Goal: Task Accomplishment & Management: Manage account settings

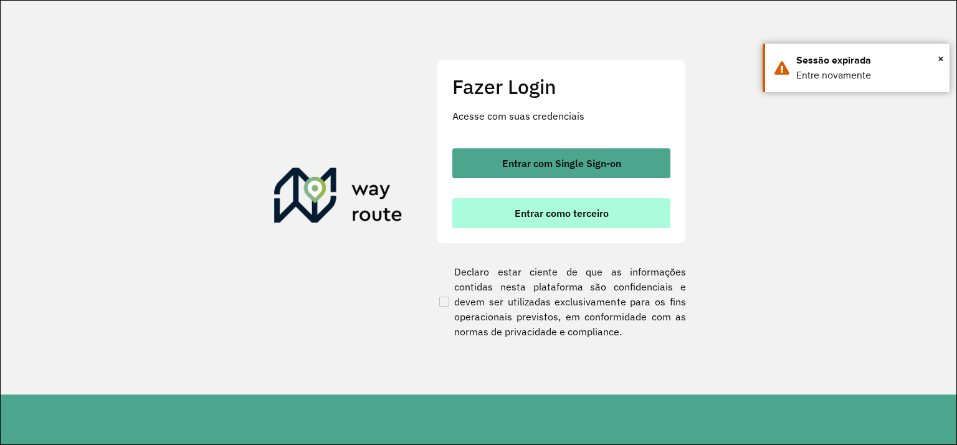
click at [561, 216] on span "Entrar como terceiro" at bounding box center [562, 213] width 94 height 10
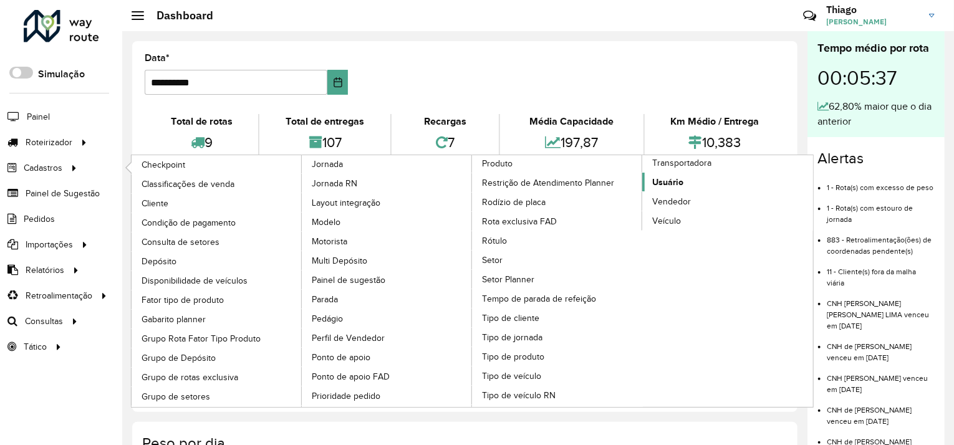
click at [666, 178] on span "Usuário" at bounding box center [667, 182] width 31 height 13
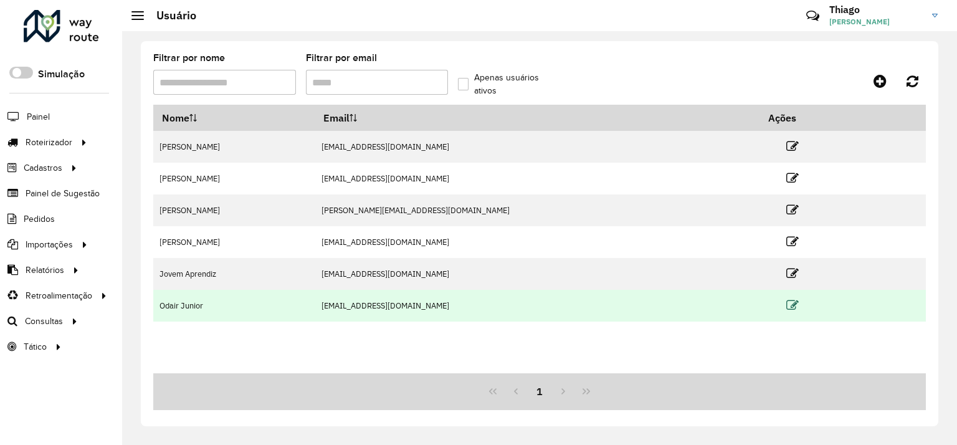
click at [787, 307] on icon at bounding box center [793, 305] width 12 height 12
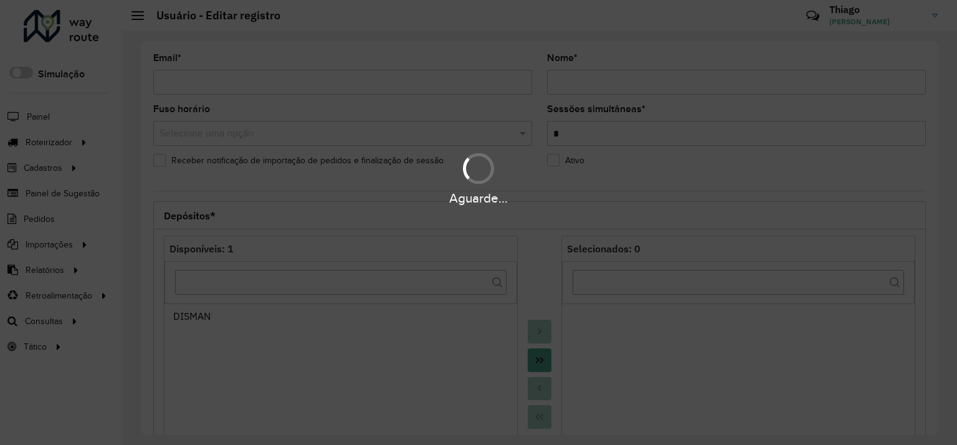
type input "**********"
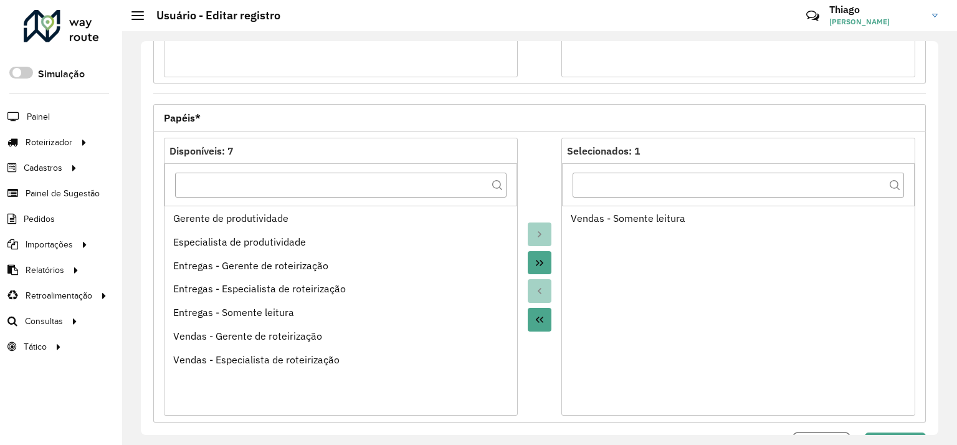
scroll to position [476, 0]
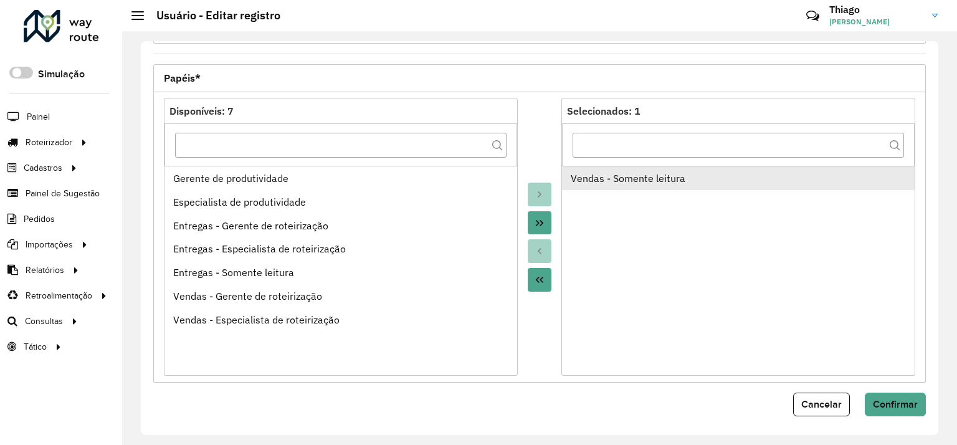
click at [637, 181] on div "Vendas - Somente leitura" at bounding box center [739, 178] width 336 height 15
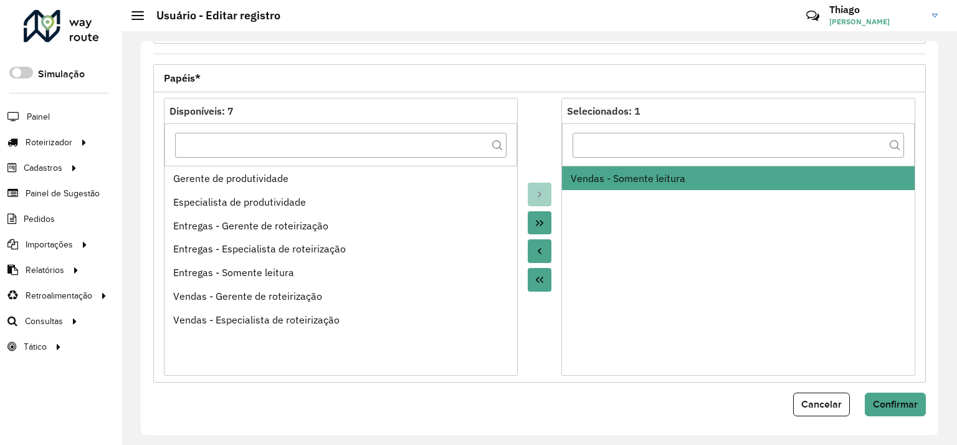
click at [536, 252] on icon "Move to Source" at bounding box center [540, 251] width 10 height 10
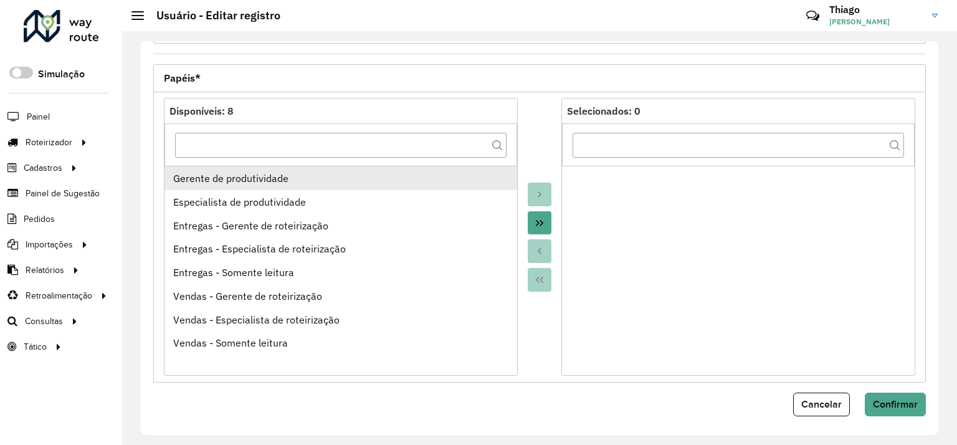
click at [292, 174] on div "Gerente de produtividade" at bounding box center [341, 178] width 336 height 15
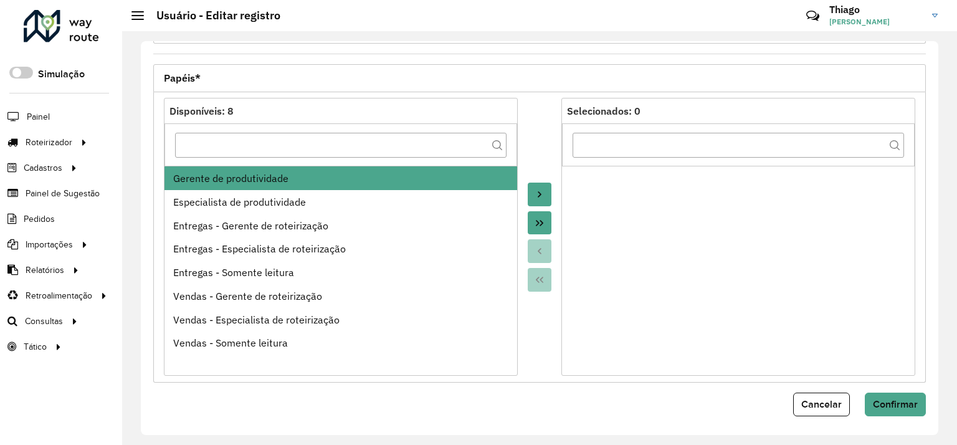
click at [541, 196] on icon "Move to Target" at bounding box center [540, 194] width 10 height 10
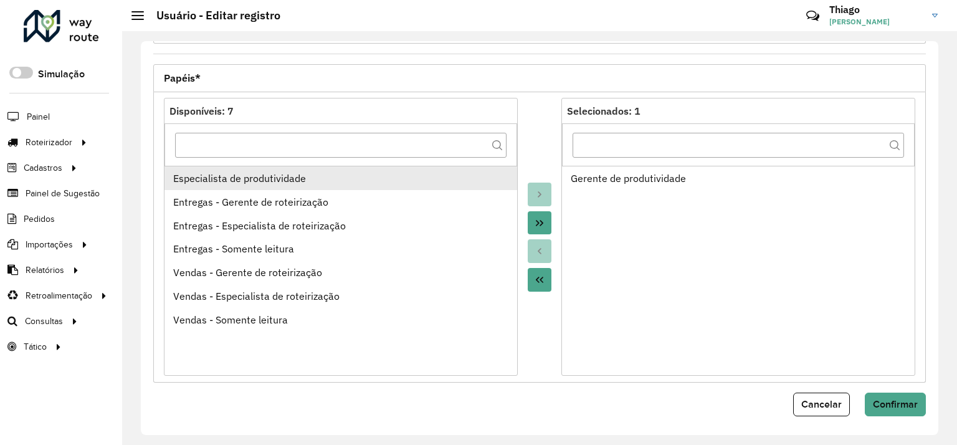
click at [360, 181] on div "Especialista de produtividade" at bounding box center [341, 178] width 336 height 15
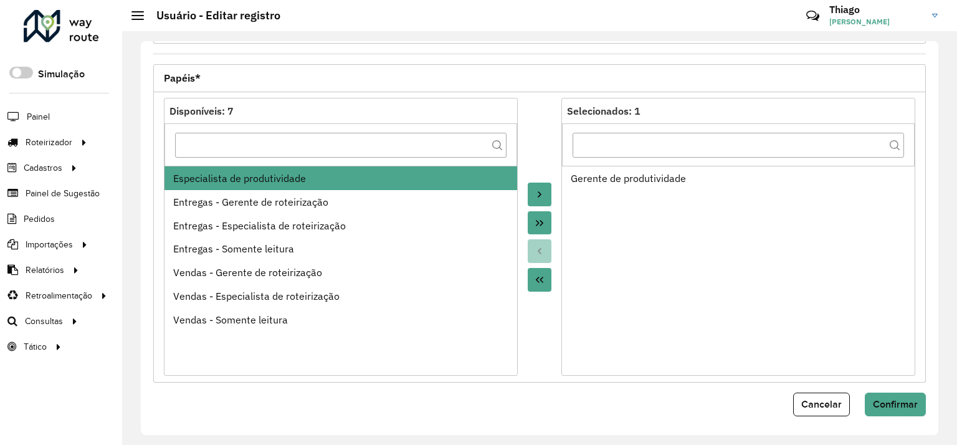
click at [538, 191] on icon "Move to Target" at bounding box center [540, 194] width 4 height 6
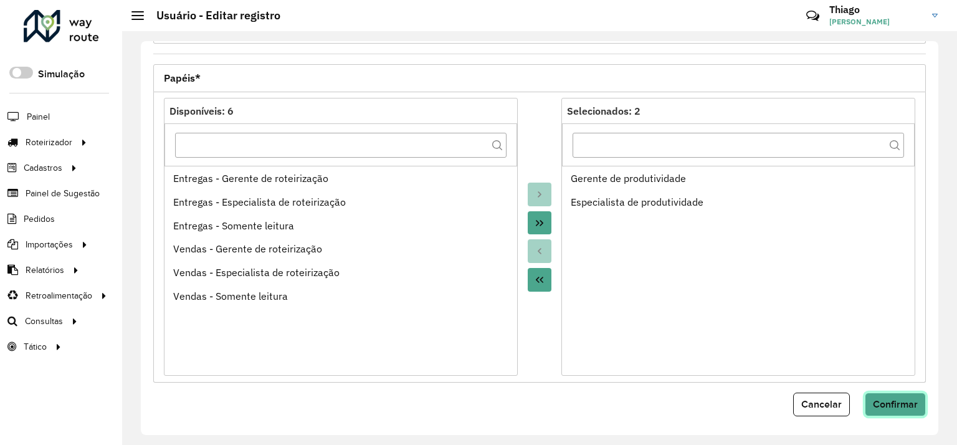
click at [885, 399] on span "Confirmar" at bounding box center [895, 404] width 45 height 11
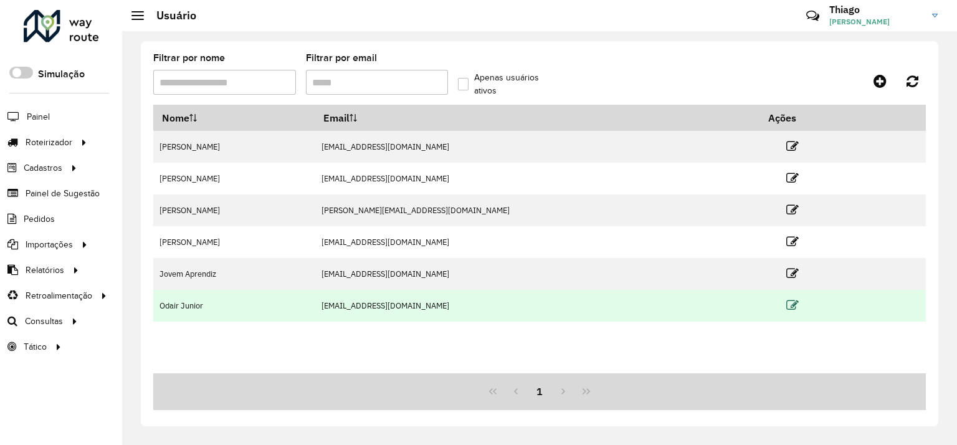
click at [787, 304] on icon at bounding box center [793, 305] width 12 height 12
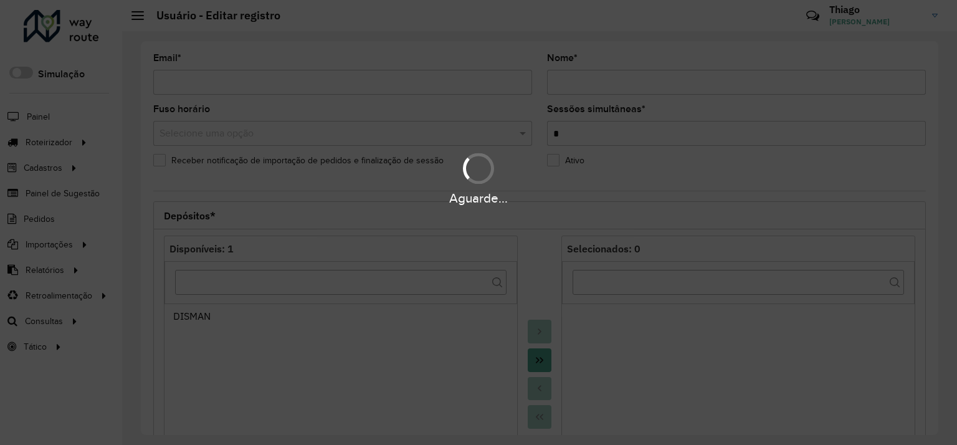
type input "**********"
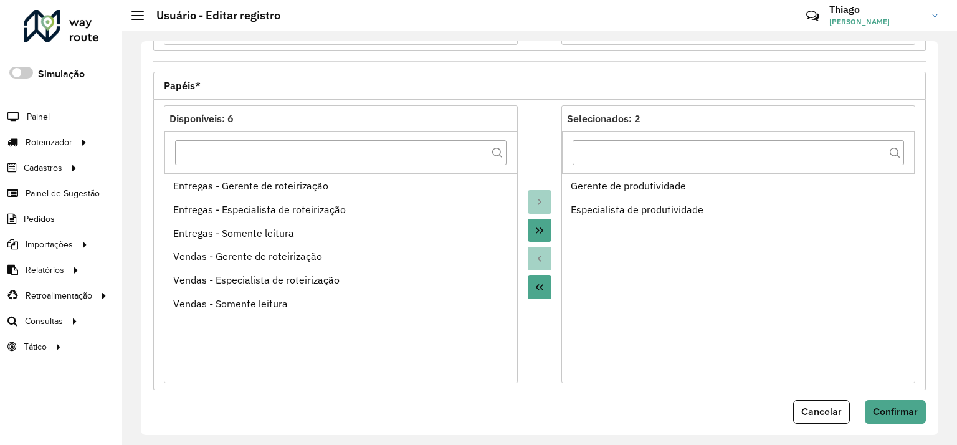
scroll to position [476, 0]
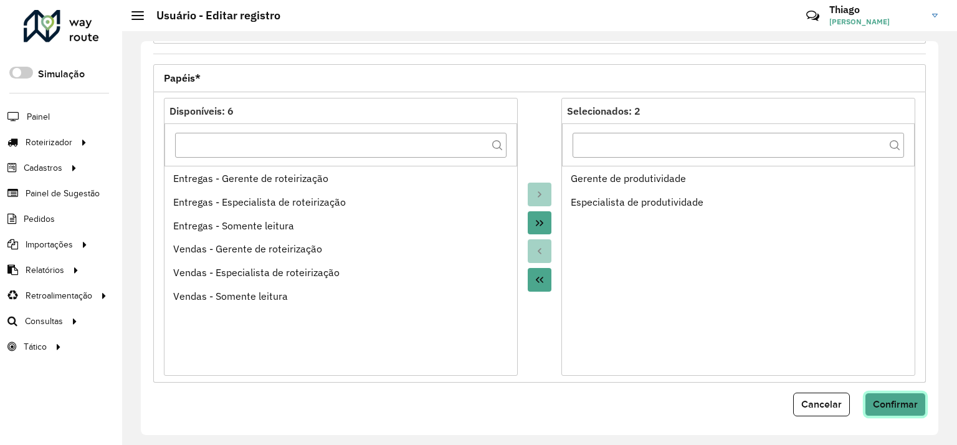
click at [899, 406] on span "Confirmar" at bounding box center [895, 404] width 45 height 11
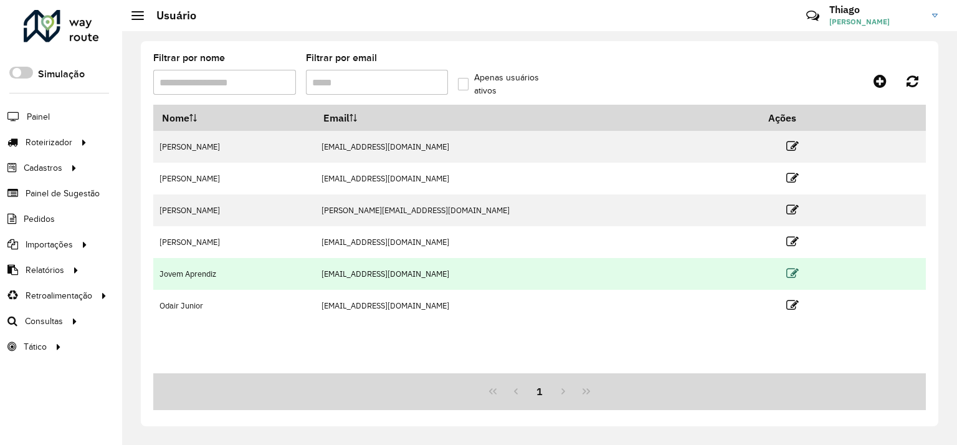
click at [787, 274] on icon at bounding box center [793, 273] width 12 height 12
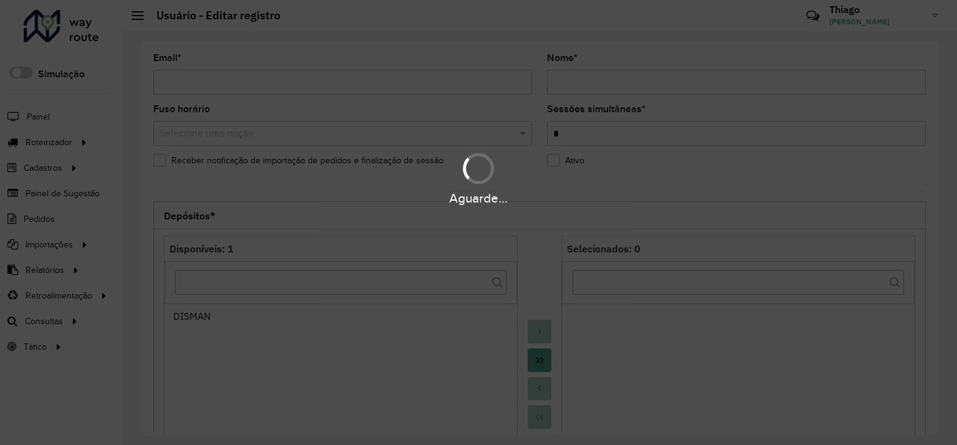
type input "**********"
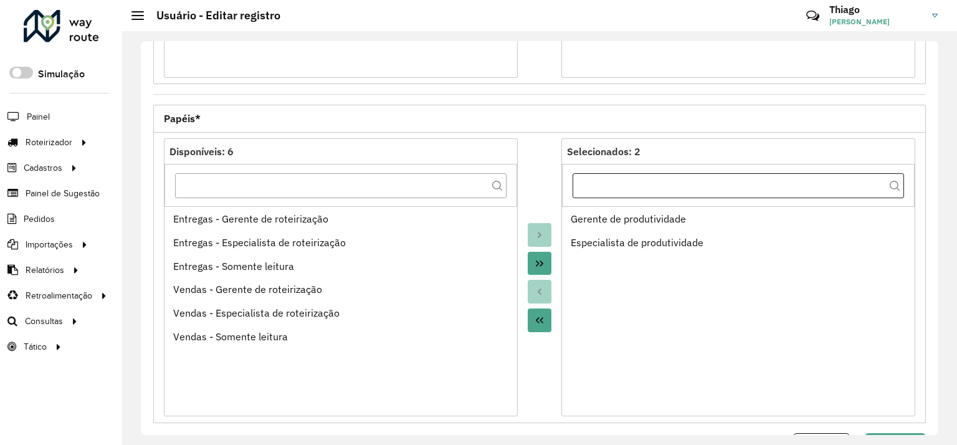
scroll to position [476, 0]
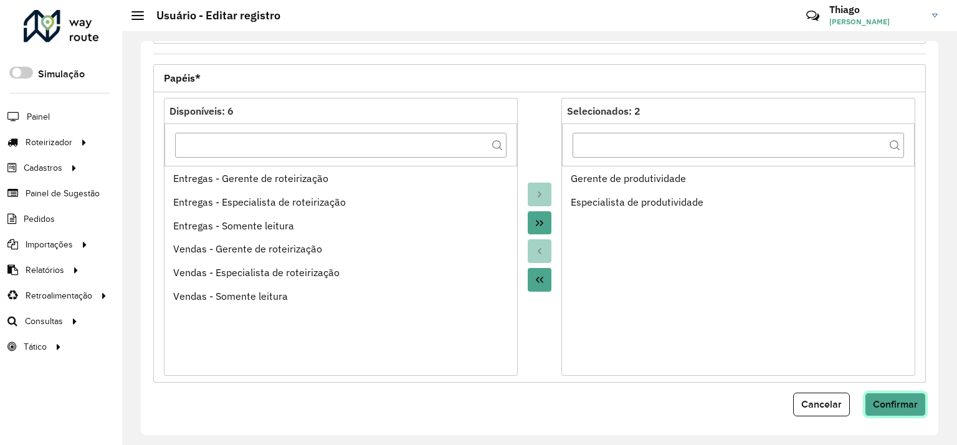
click at [884, 400] on span "Confirmar" at bounding box center [895, 404] width 45 height 11
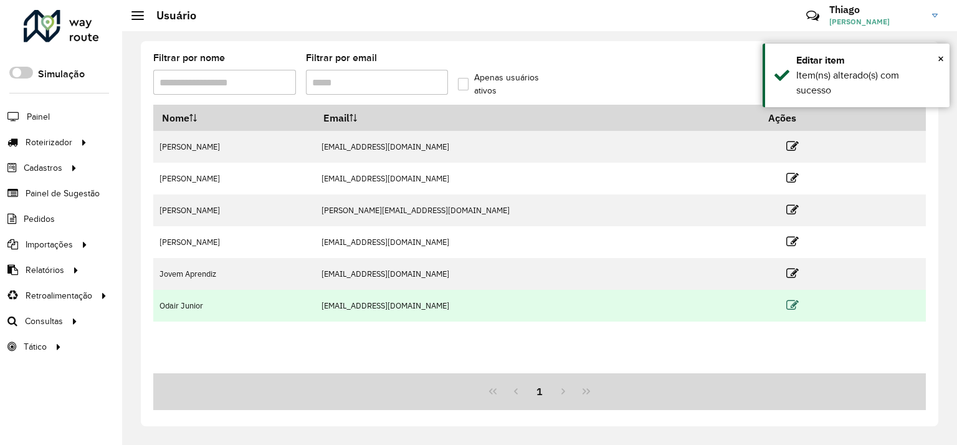
click at [787, 310] on icon at bounding box center [793, 305] width 12 height 12
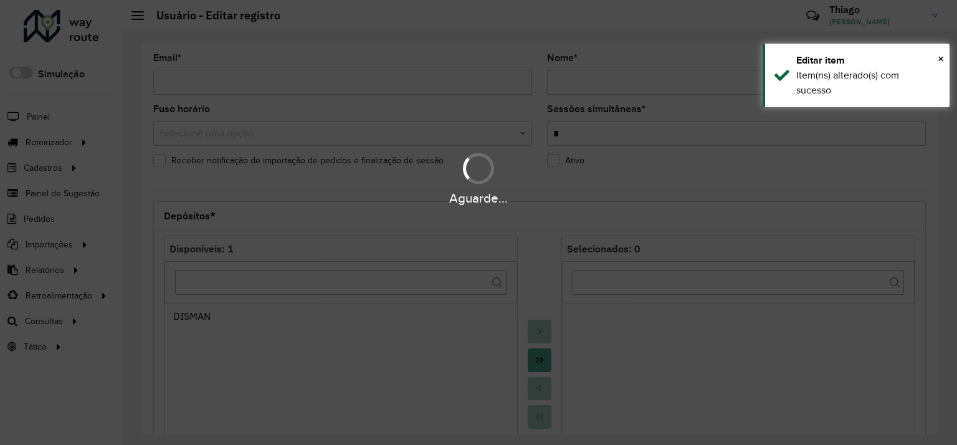
type input "**********"
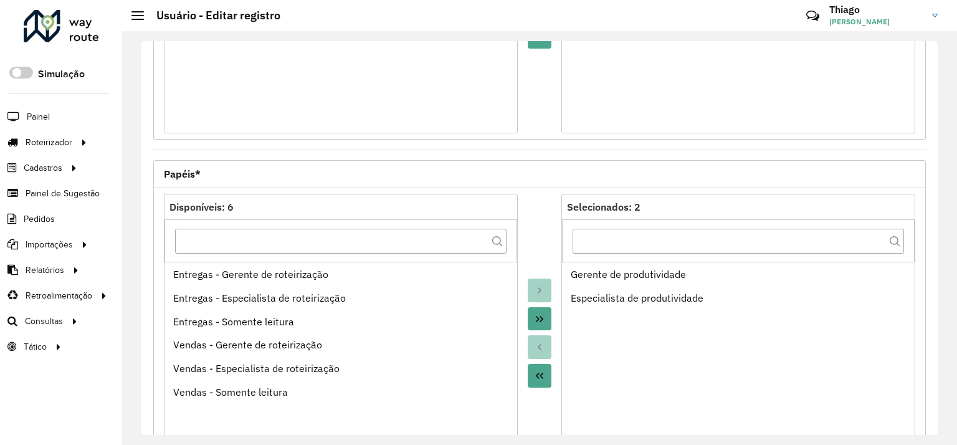
scroll to position [476, 0]
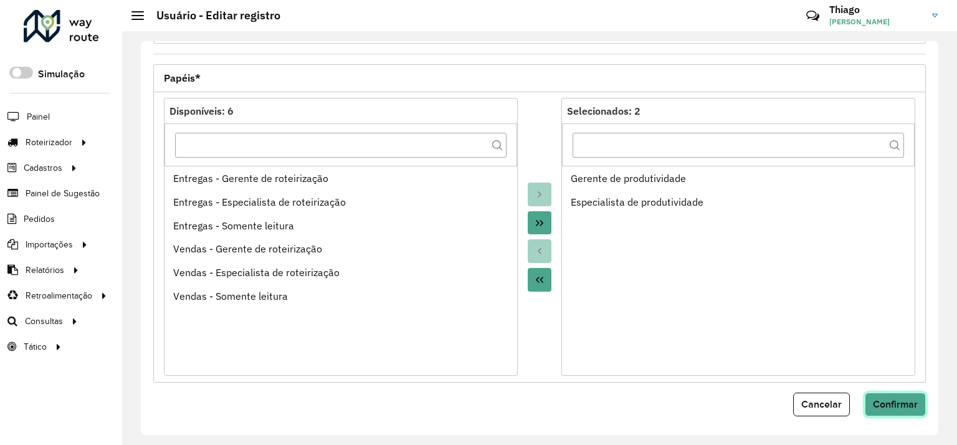
click at [895, 399] on span "Confirmar" at bounding box center [895, 404] width 45 height 11
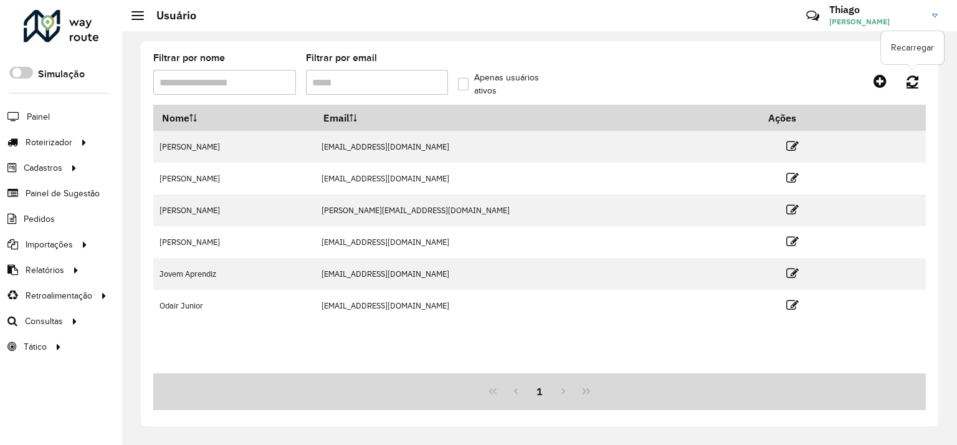
click at [914, 79] on icon at bounding box center [913, 81] width 12 height 14
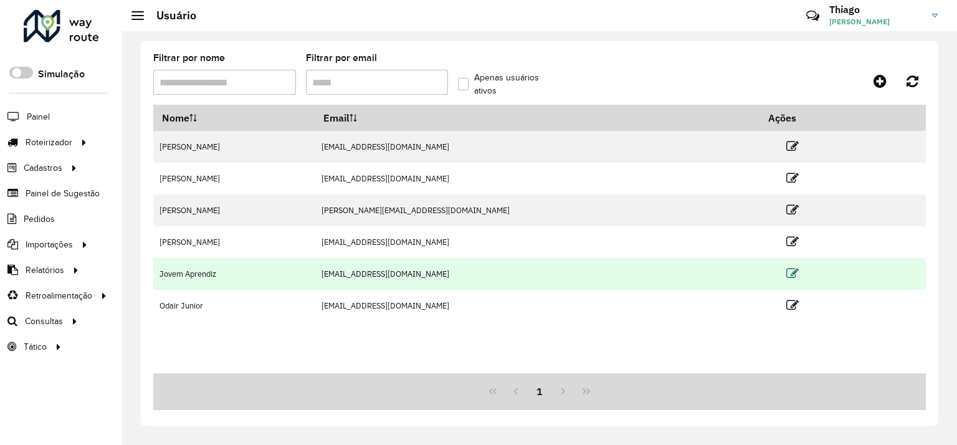
click at [787, 269] on icon at bounding box center [793, 273] width 12 height 12
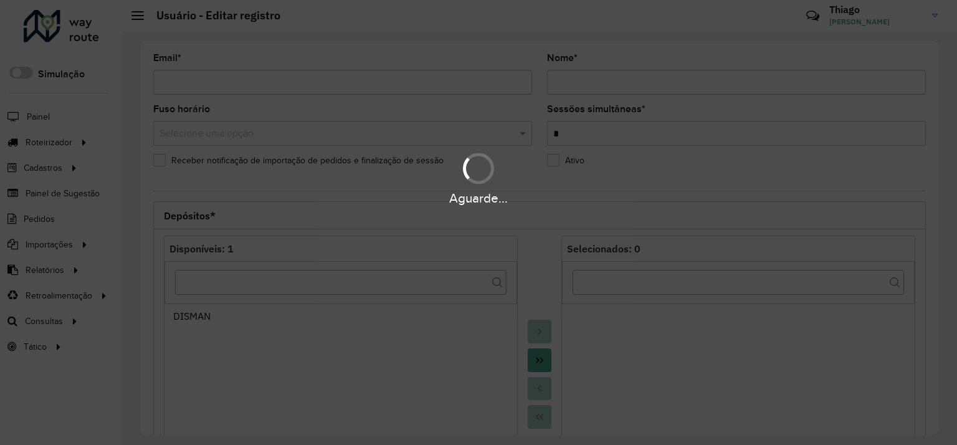
type input "**********"
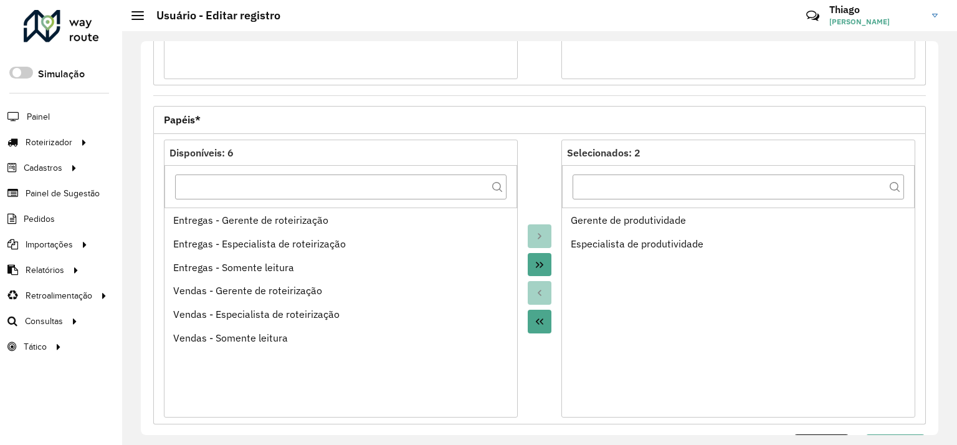
scroll to position [476, 0]
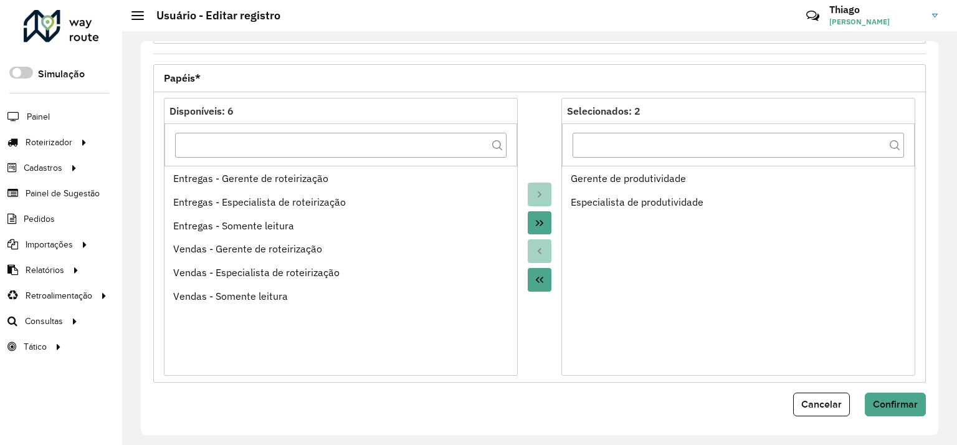
click at [535, 218] on icon "Move All to Target" at bounding box center [540, 223] width 10 height 10
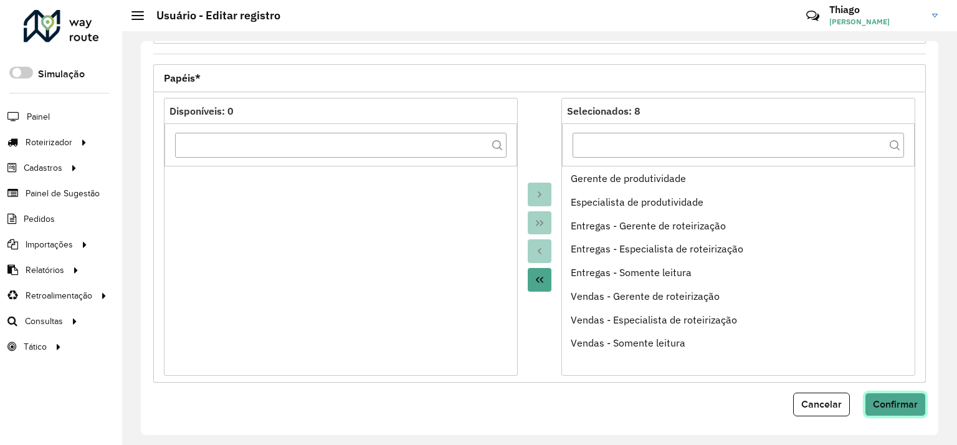
click at [898, 403] on span "Confirmar" at bounding box center [895, 404] width 45 height 11
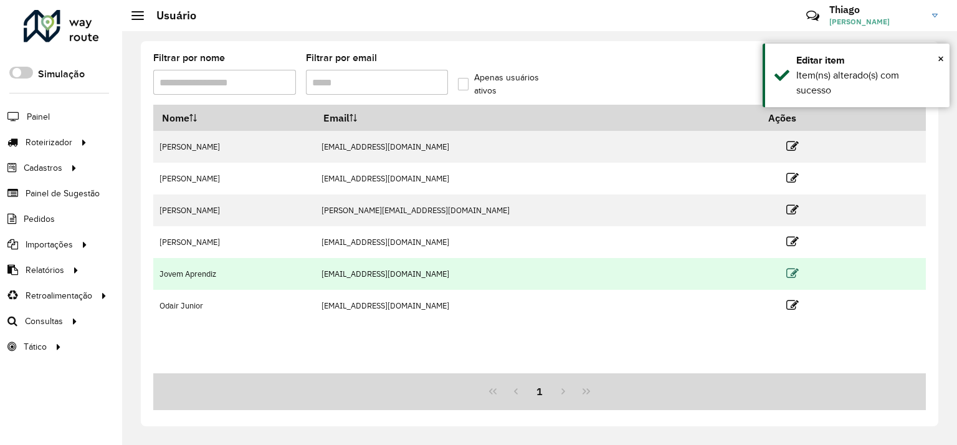
click at [787, 269] on icon at bounding box center [793, 273] width 12 height 12
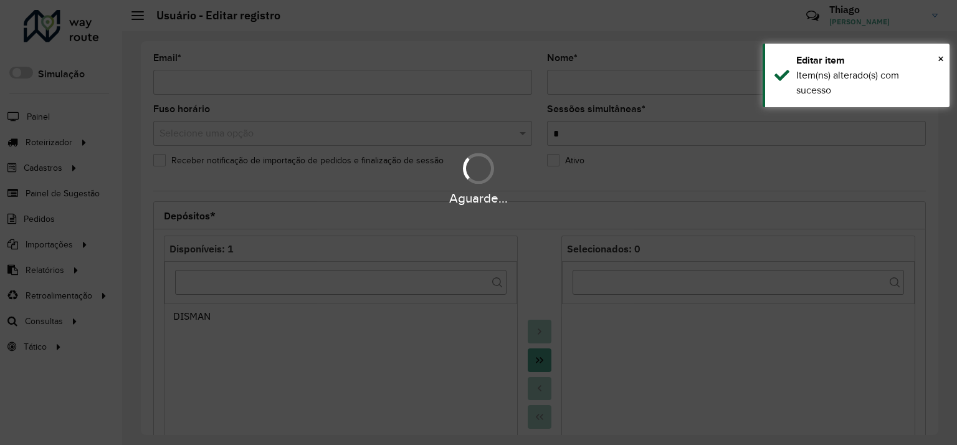
type input "**********"
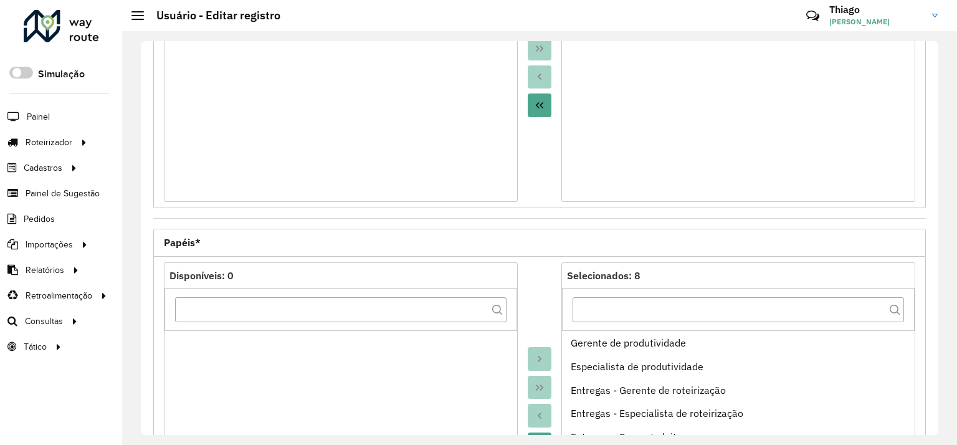
scroll to position [476, 0]
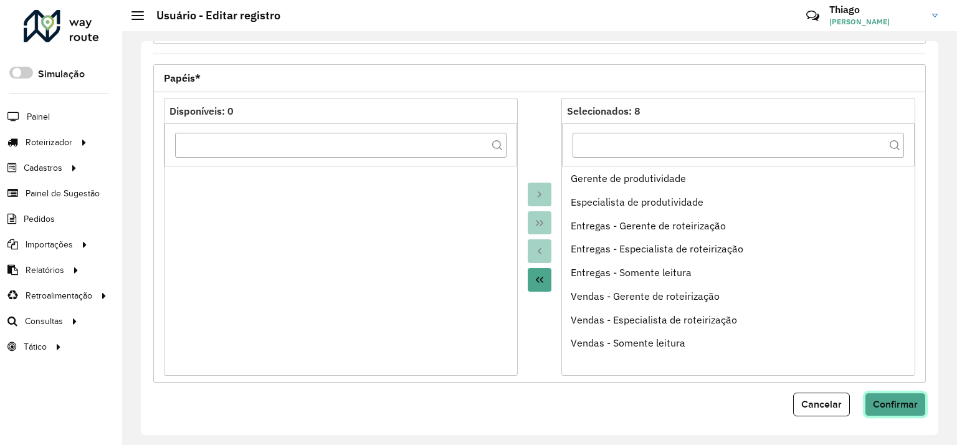
click at [874, 399] on span "Confirmar" at bounding box center [895, 404] width 45 height 11
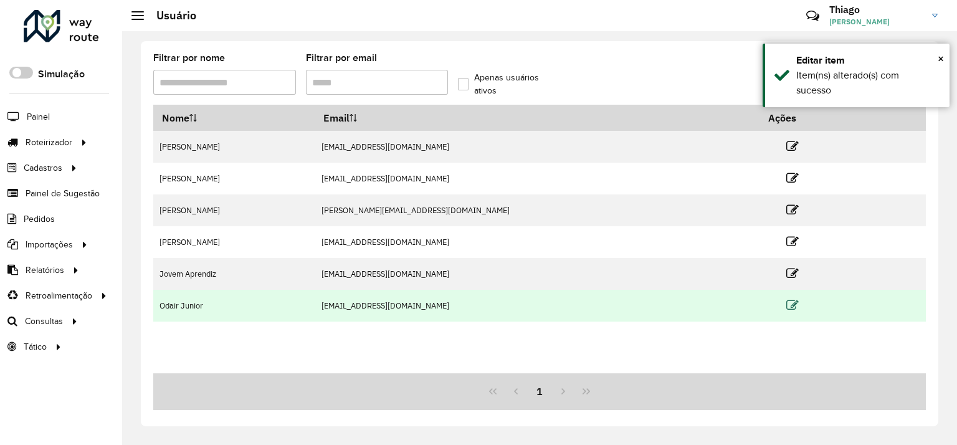
click at [787, 302] on icon at bounding box center [793, 305] width 12 height 12
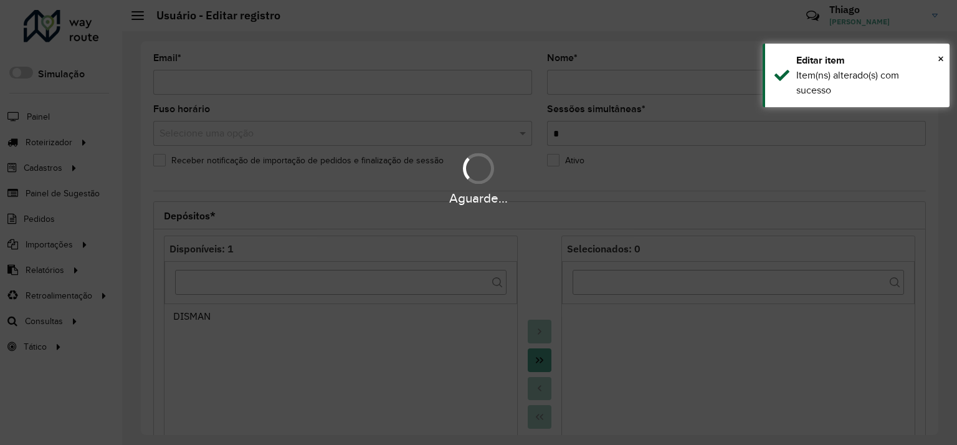
type input "**********"
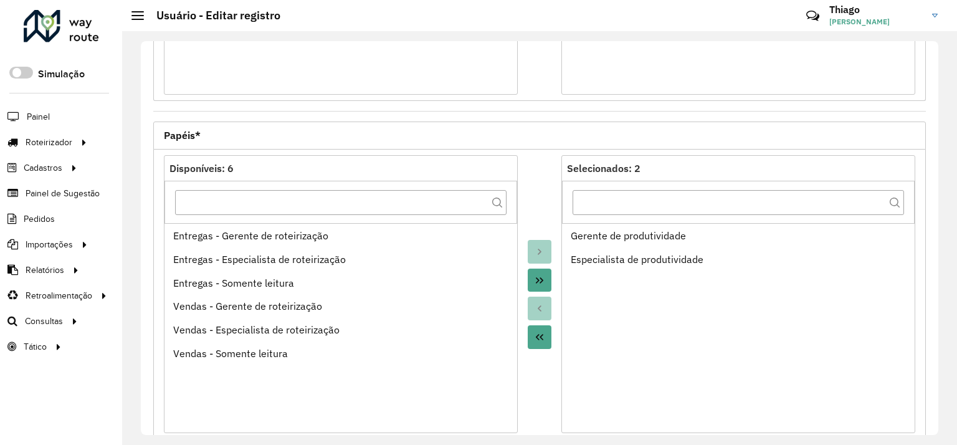
scroll to position [476, 0]
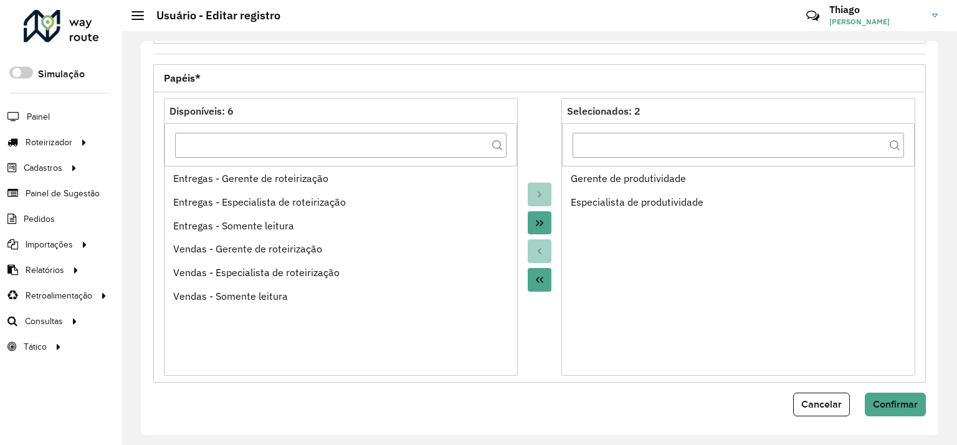
click at [545, 223] on button "Move All to Target" at bounding box center [540, 223] width 24 height 24
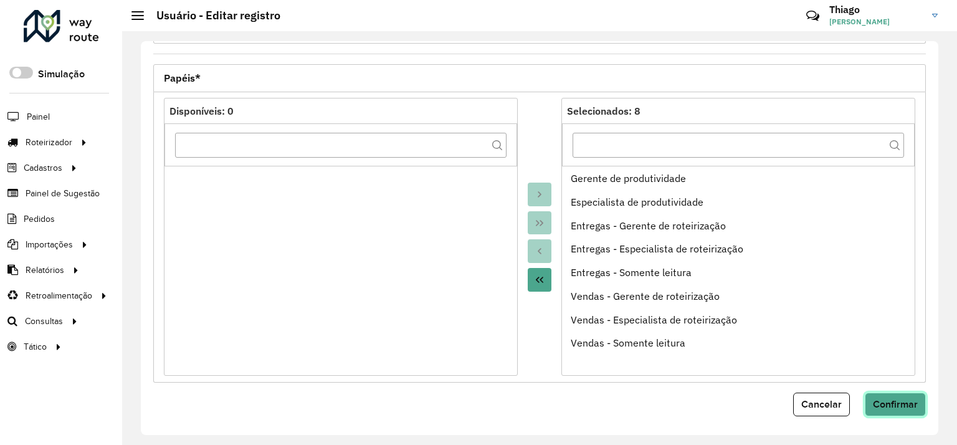
click at [892, 400] on span "Confirmar" at bounding box center [895, 404] width 45 height 11
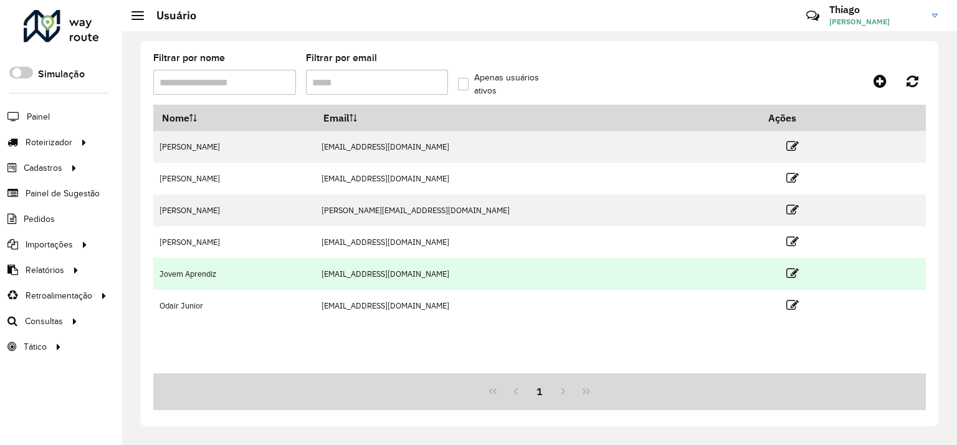
click at [676, 272] on td "jovemaprendiz2@dismanbebidas.com.br" at bounding box center [537, 274] width 445 height 32
drag, startPoint x: 751, startPoint y: 272, endPoint x: 762, endPoint y: 277, distance: 12.3
click at [762, 277] on td at bounding box center [797, 273] width 75 height 31
click at [787, 277] on icon at bounding box center [793, 273] width 12 height 12
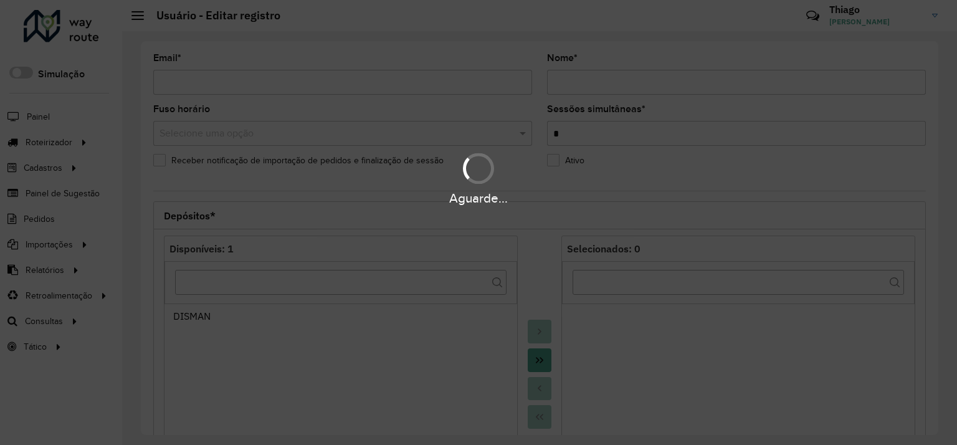
type input "**********"
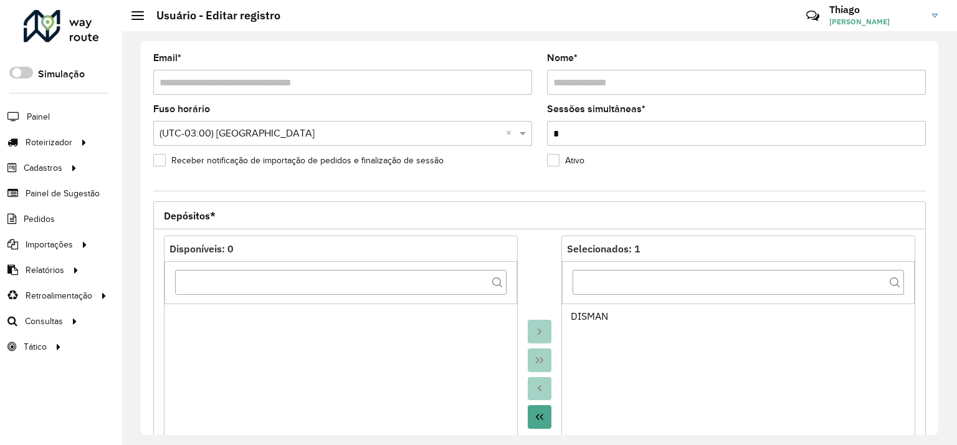
click at [882, 166] on div "Ativo" at bounding box center [736, 163] width 379 height 15
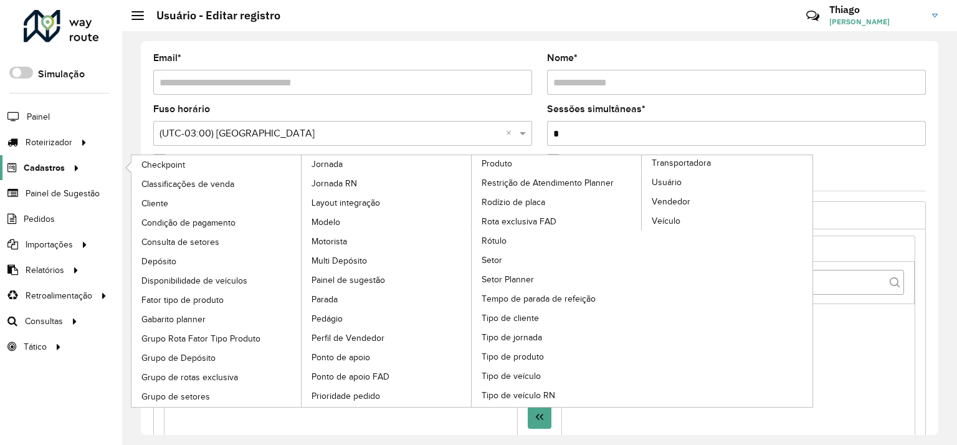
click at [54, 166] on span "Cadastros" at bounding box center [44, 167] width 41 height 13
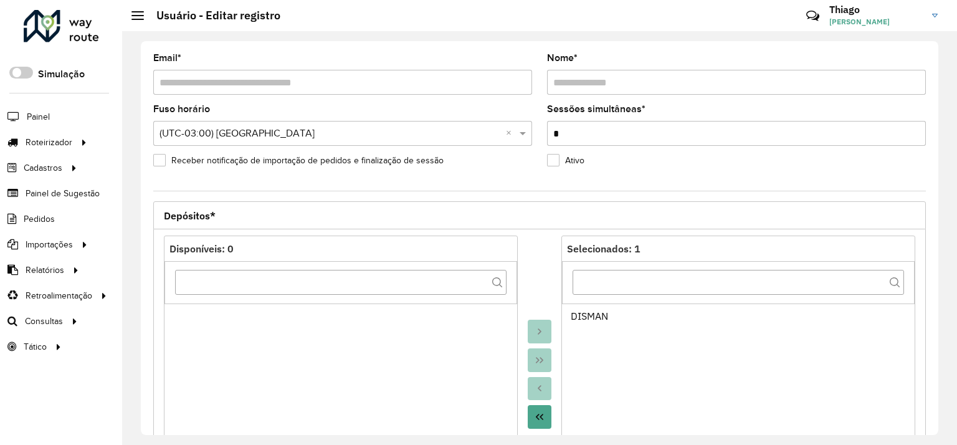
click at [586, 135] on input "*" at bounding box center [736, 133] width 379 height 25
drag, startPoint x: 608, startPoint y: 133, endPoint x: 507, endPoint y: 120, distance: 101.8
click at [507, 120] on formly-group "**********" at bounding box center [540, 117] width 788 height 127
type input "*"
click at [575, 172] on formly-field "Ativo" at bounding box center [737, 168] width 394 height 25
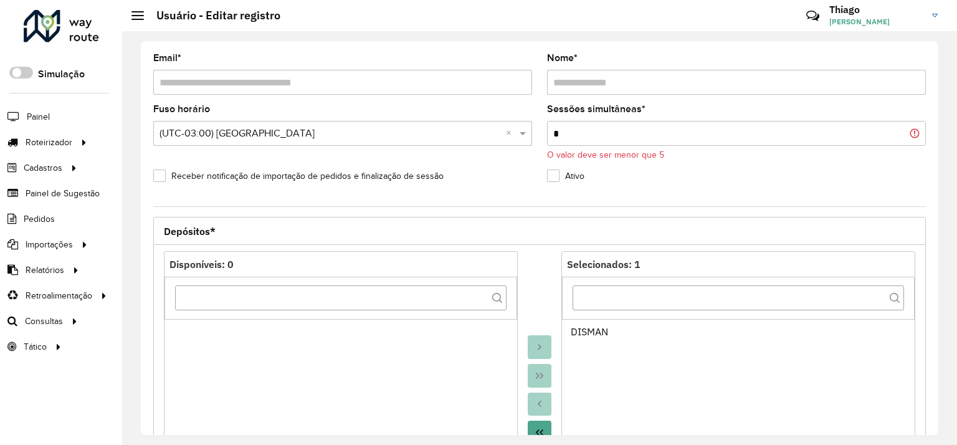
click at [583, 134] on input "*" at bounding box center [736, 133] width 379 height 25
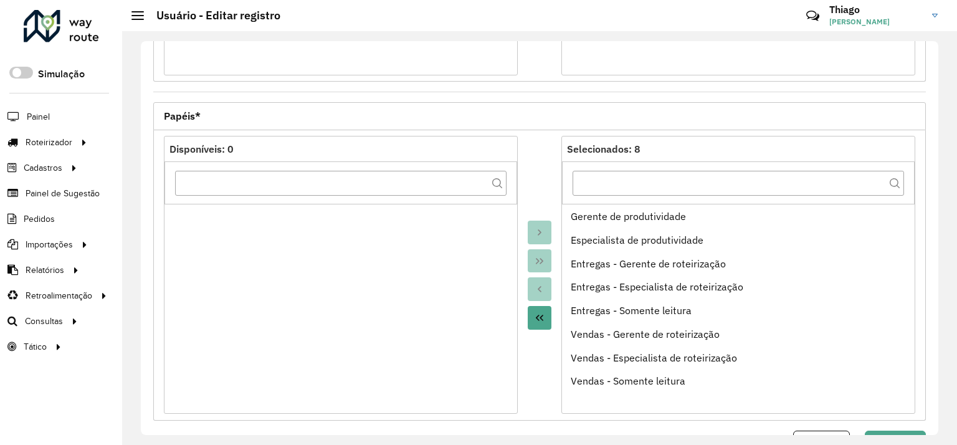
scroll to position [492, 0]
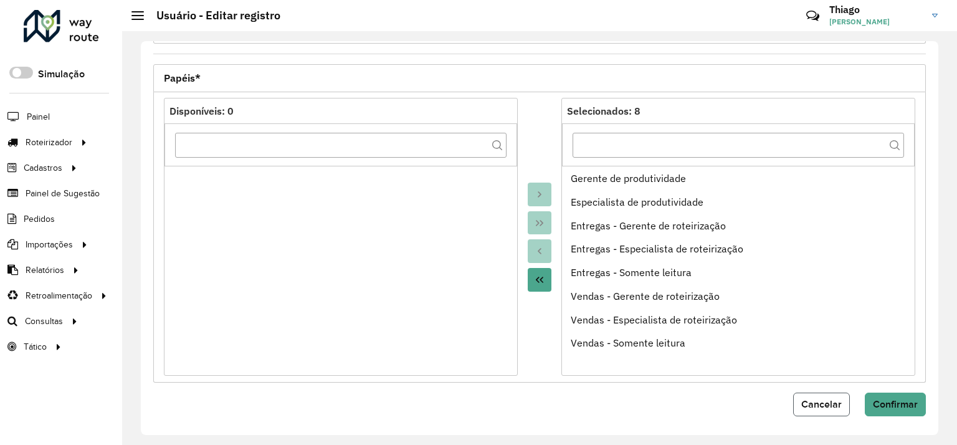
click at [811, 394] on button "Cancelar" at bounding box center [821, 405] width 57 height 24
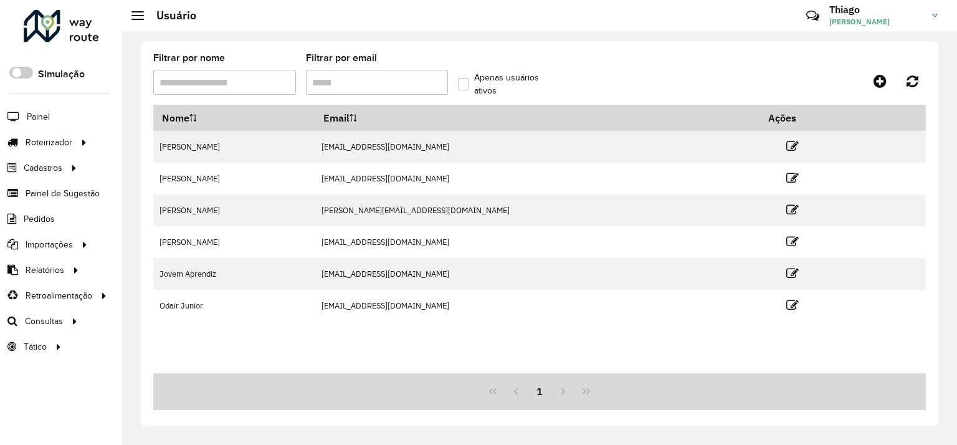
click at [467, 83] on label "Apenas usuários ativos" at bounding box center [505, 84] width 95 height 26
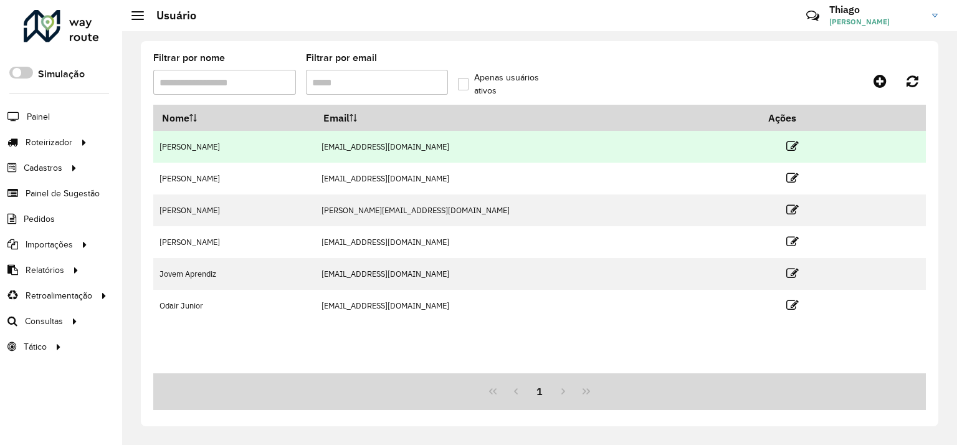
click at [206, 150] on td "Camila Iorrany" at bounding box center [234, 147] width 162 height 32
click at [762, 145] on td at bounding box center [797, 146] width 75 height 31
click at [787, 145] on icon at bounding box center [793, 146] width 12 height 12
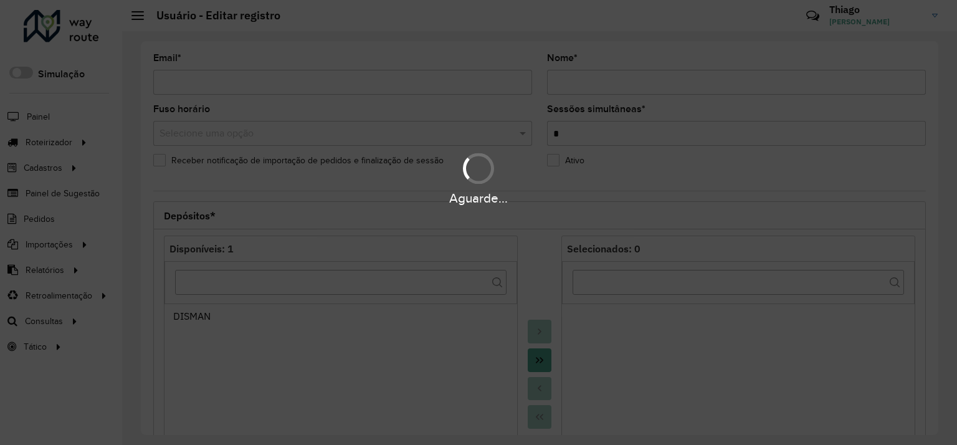
type input "**********"
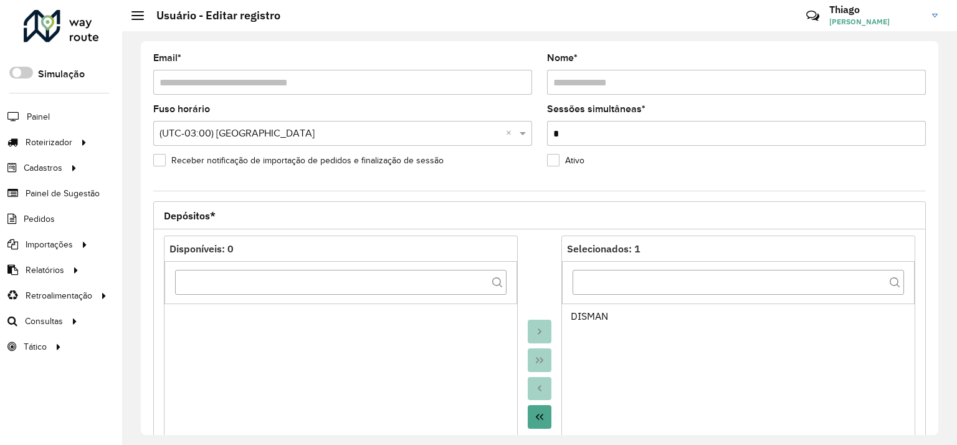
click at [551, 159] on label "Ativo" at bounding box center [565, 160] width 37 height 13
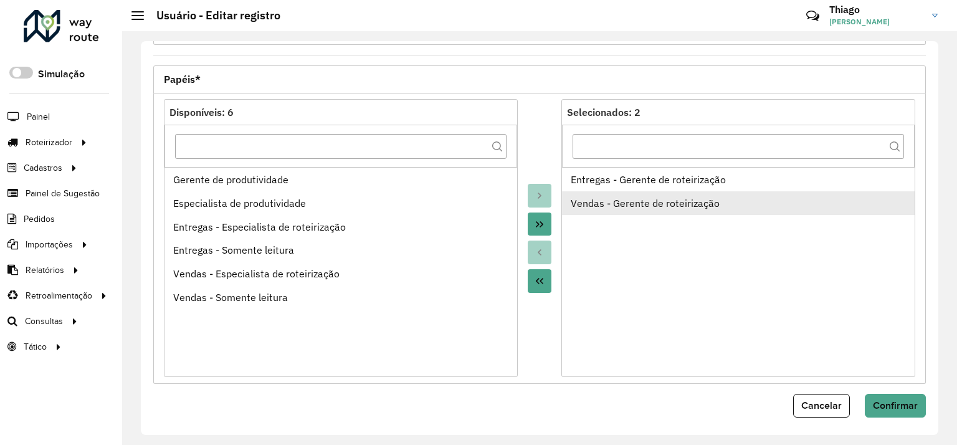
scroll to position [476, 0]
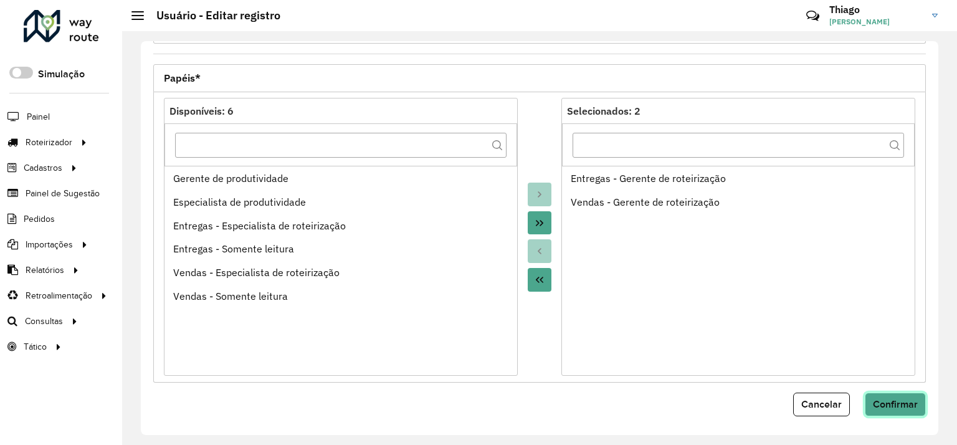
click at [888, 400] on span "Confirmar" at bounding box center [895, 404] width 45 height 11
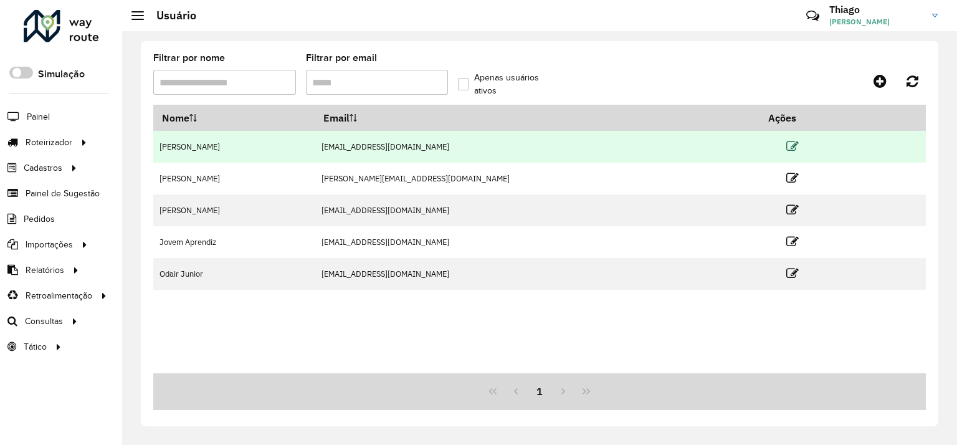
click at [787, 148] on icon at bounding box center [793, 146] width 12 height 12
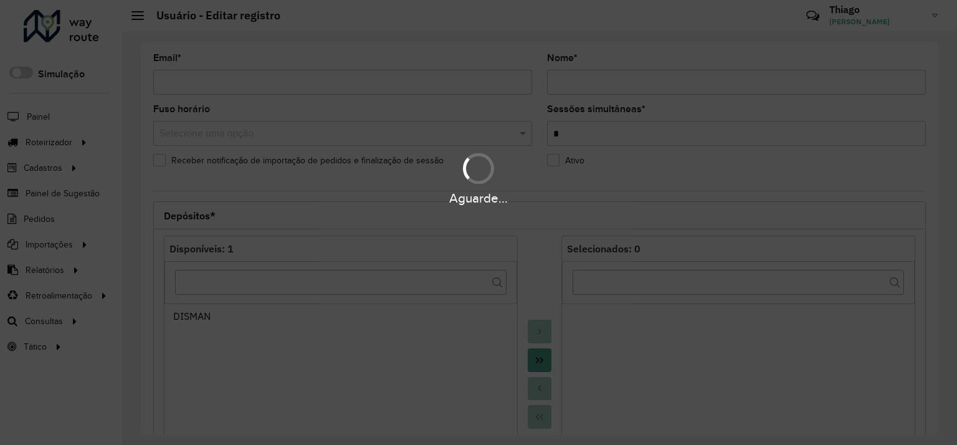
type input "**********"
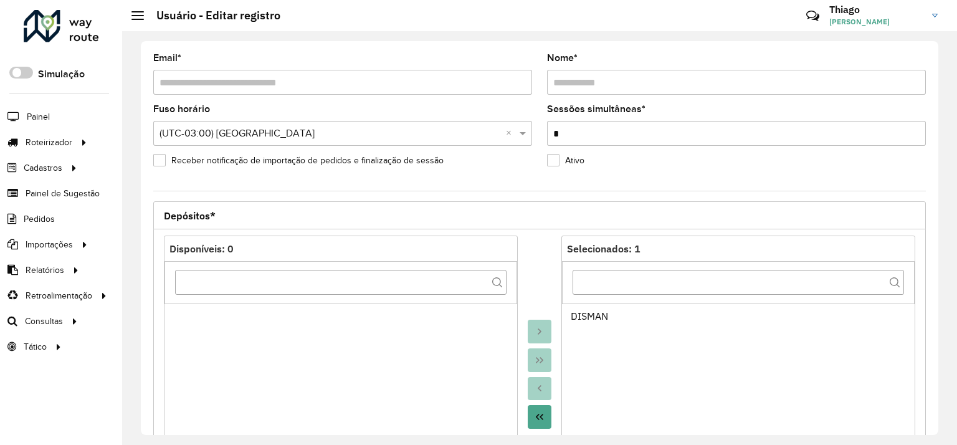
click at [547, 159] on label "Ativo" at bounding box center [565, 160] width 37 height 13
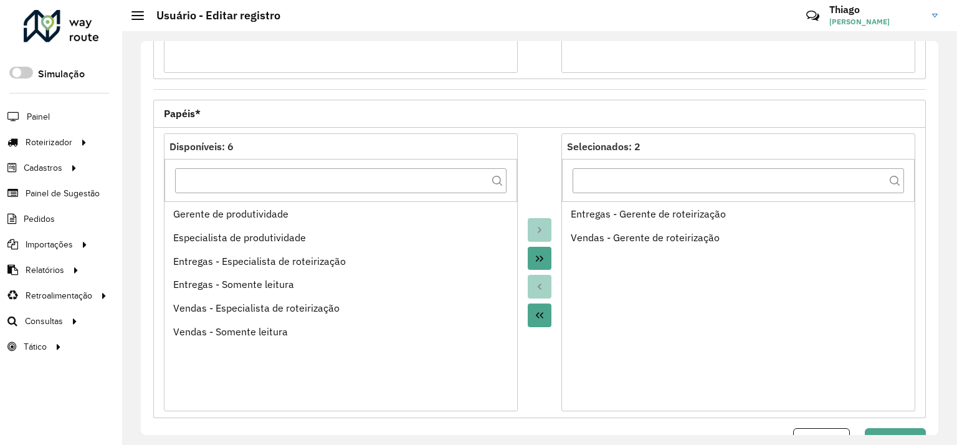
scroll to position [476, 0]
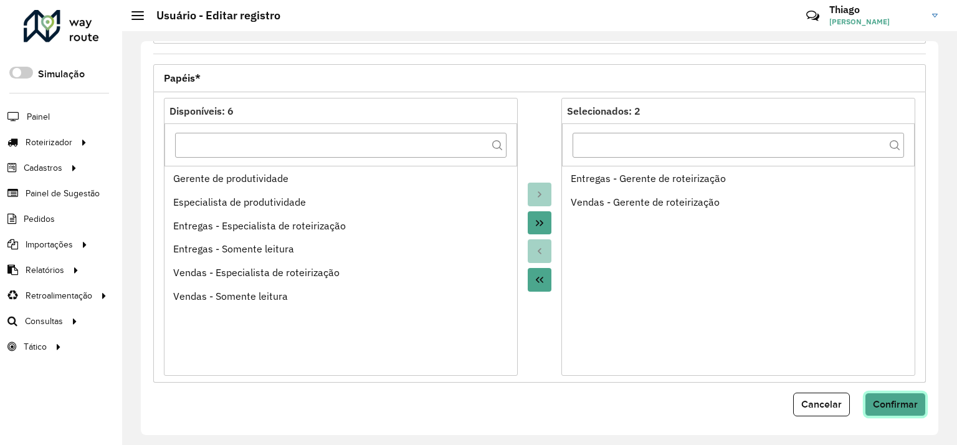
click at [882, 400] on span "Confirmar" at bounding box center [895, 404] width 45 height 11
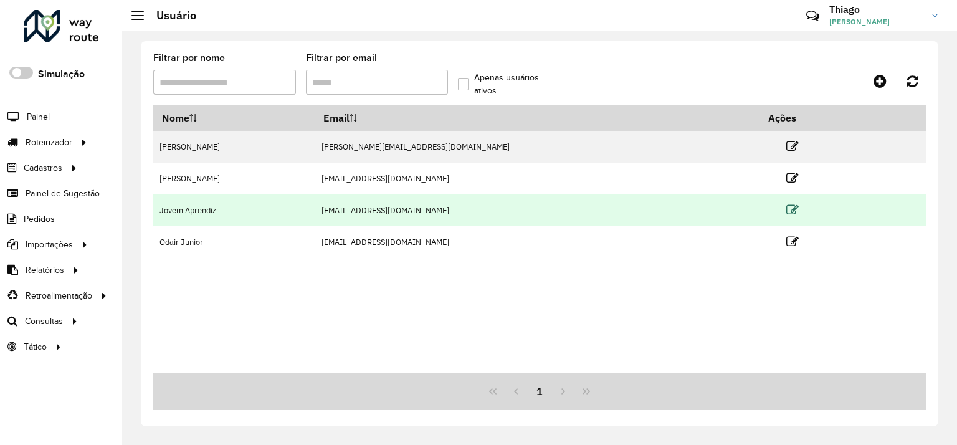
click at [787, 209] on icon at bounding box center [793, 210] width 12 height 12
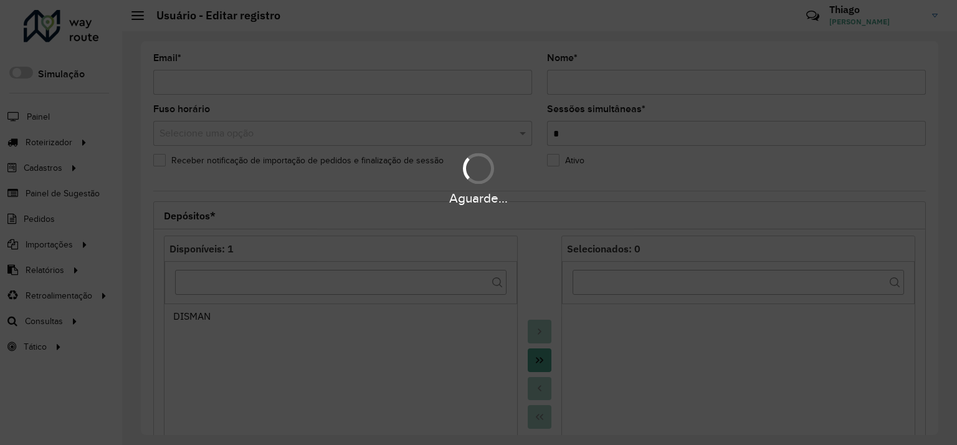
type input "**********"
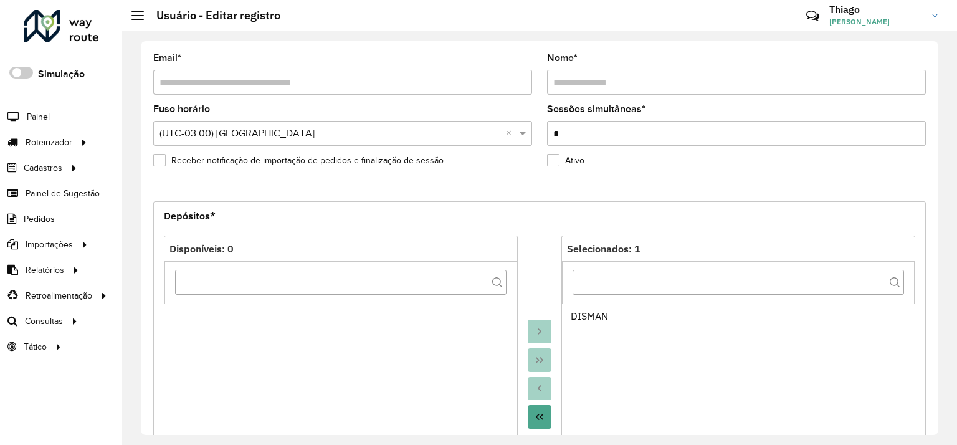
click at [554, 163] on label "Ativo" at bounding box center [565, 160] width 37 height 13
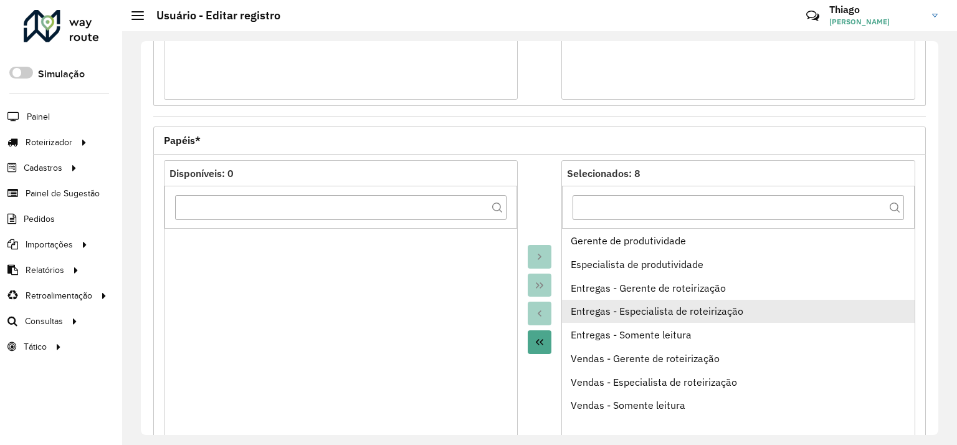
scroll to position [476, 0]
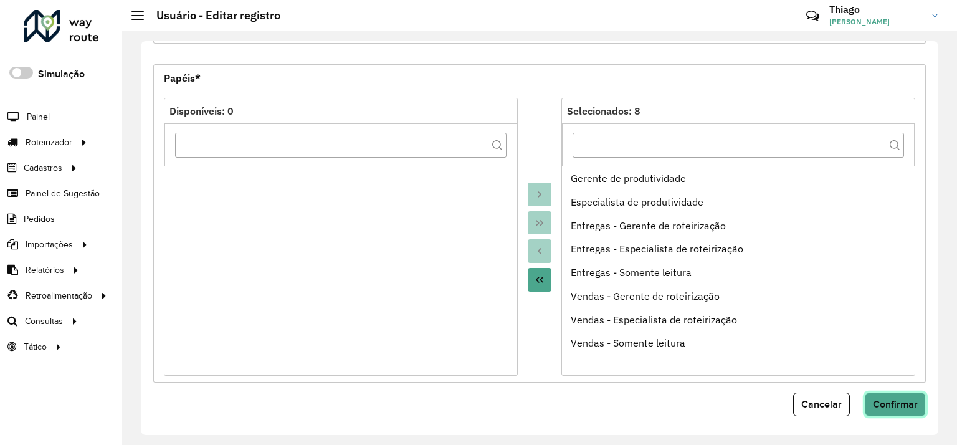
click at [919, 404] on button "Confirmar" at bounding box center [895, 405] width 61 height 24
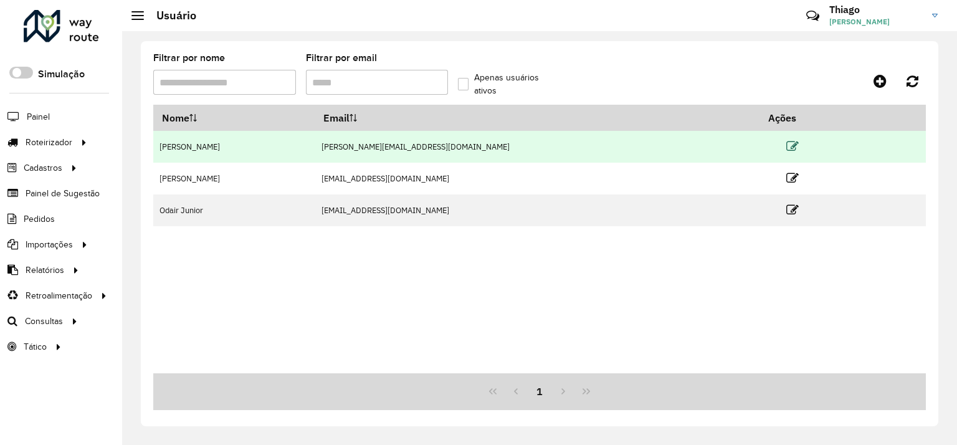
click at [787, 148] on icon at bounding box center [793, 146] width 12 height 12
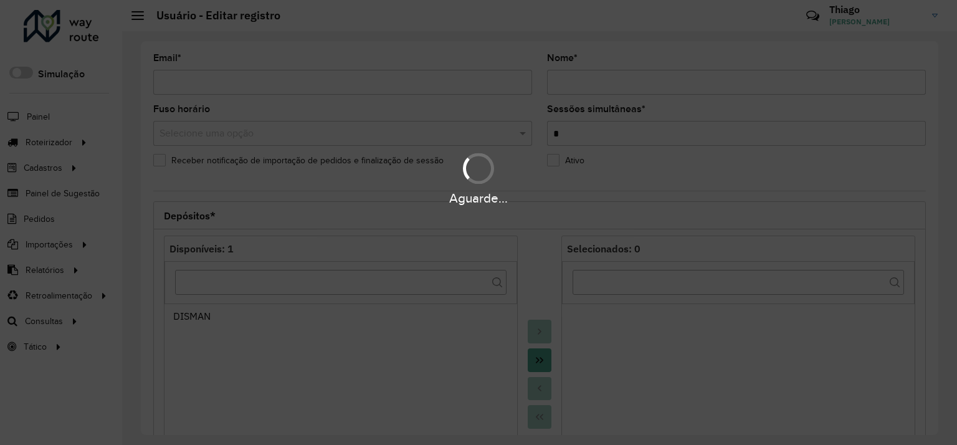
type input "**********"
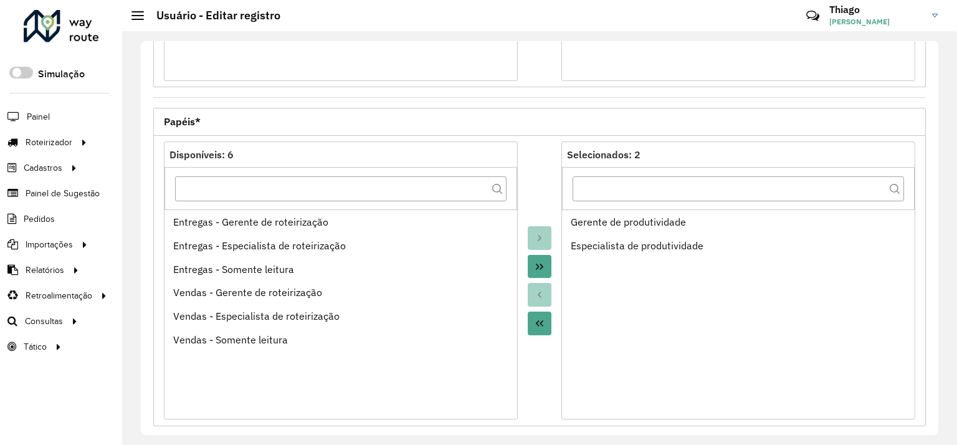
scroll to position [476, 0]
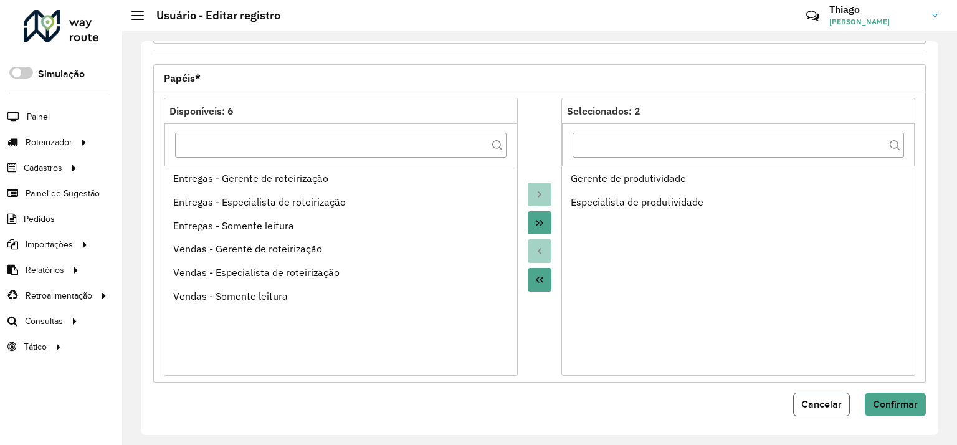
click at [828, 399] on span "Cancelar" at bounding box center [822, 404] width 41 height 11
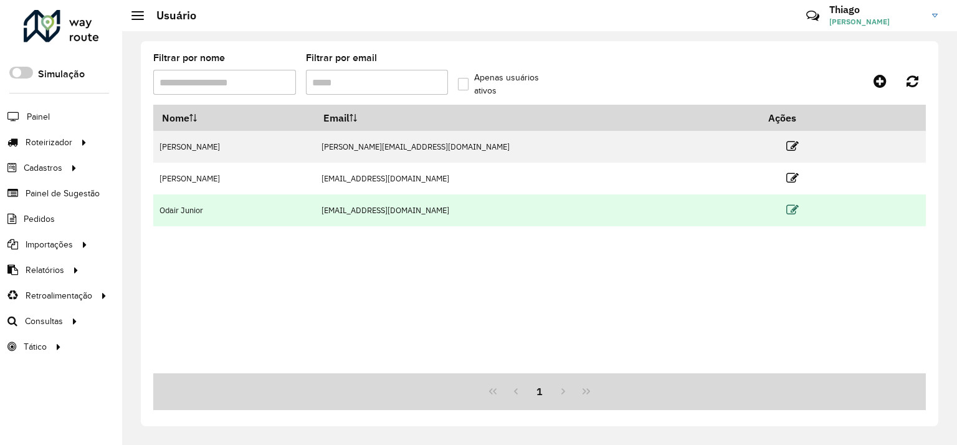
click at [787, 210] on icon at bounding box center [793, 210] width 12 height 12
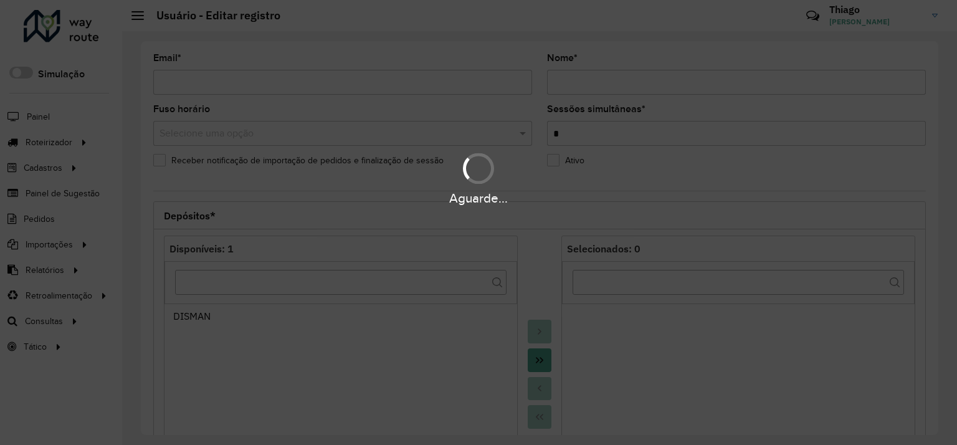
type input "**********"
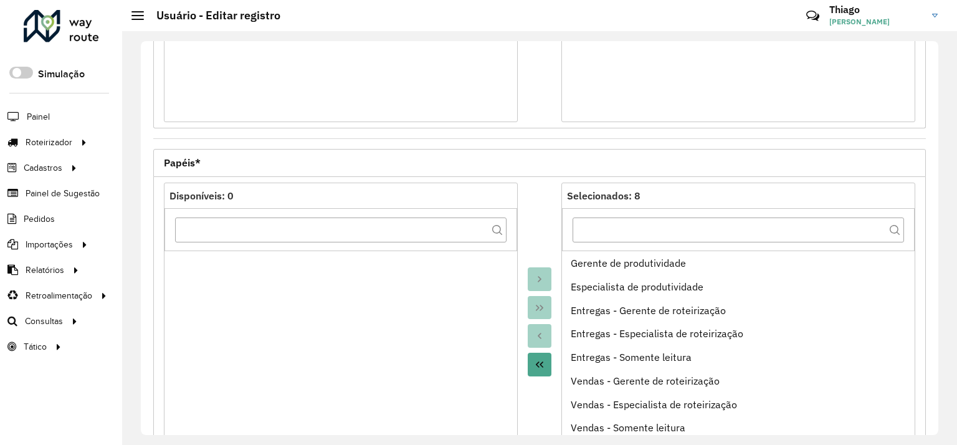
scroll to position [476, 0]
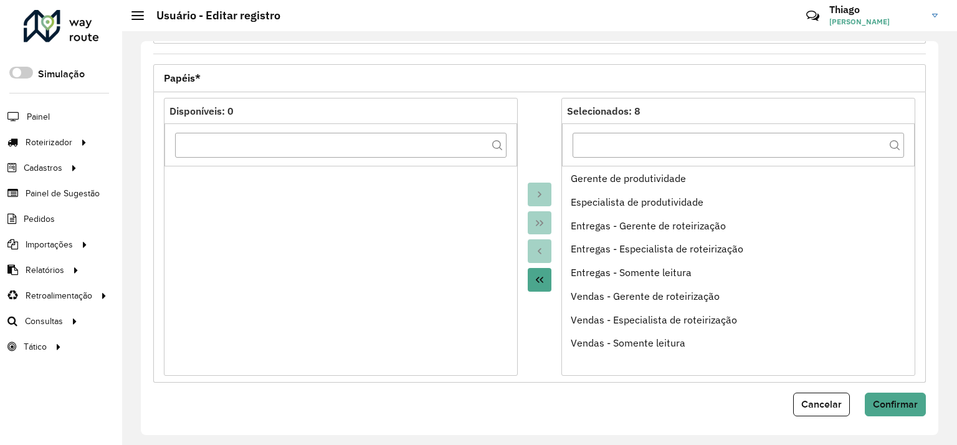
click at [530, 275] on button "Move All to Source" at bounding box center [540, 280] width 24 height 24
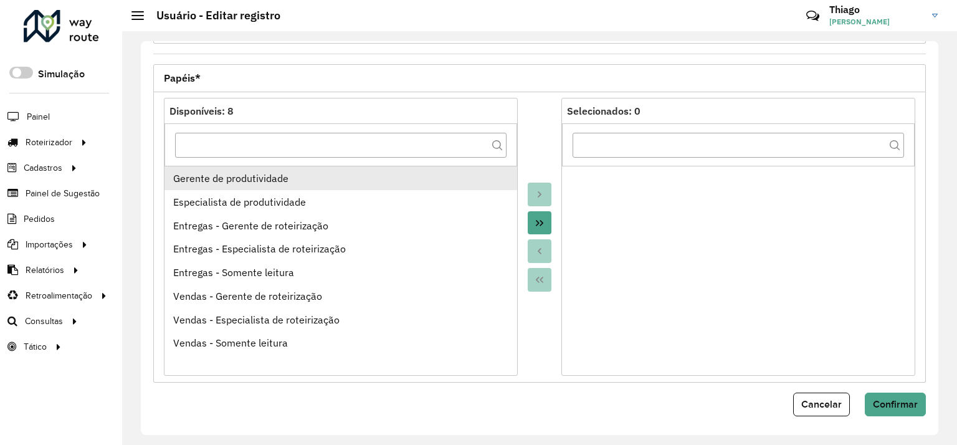
click at [440, 173] on div "Gerente de produtividade" at bounding box center [341, 178] width 336 height 15
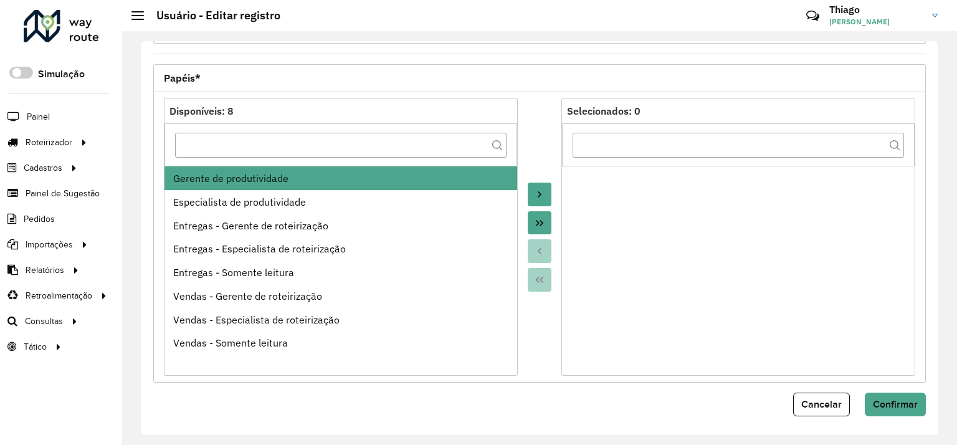
click at [539, 189] on icon "Move to Target" at bounding box center [540, 194] width 10 height 10
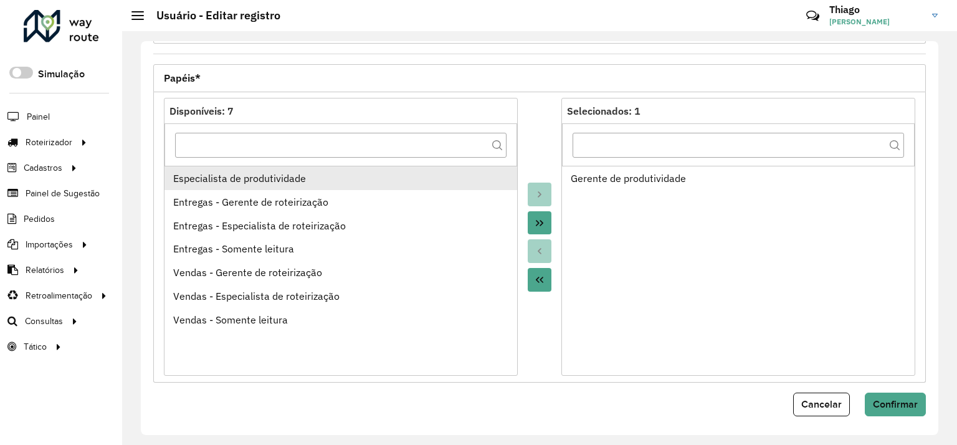
click at [411, 178] on div "Especialista de produtividade" at bounding box center [341, 178] width 336 height 15
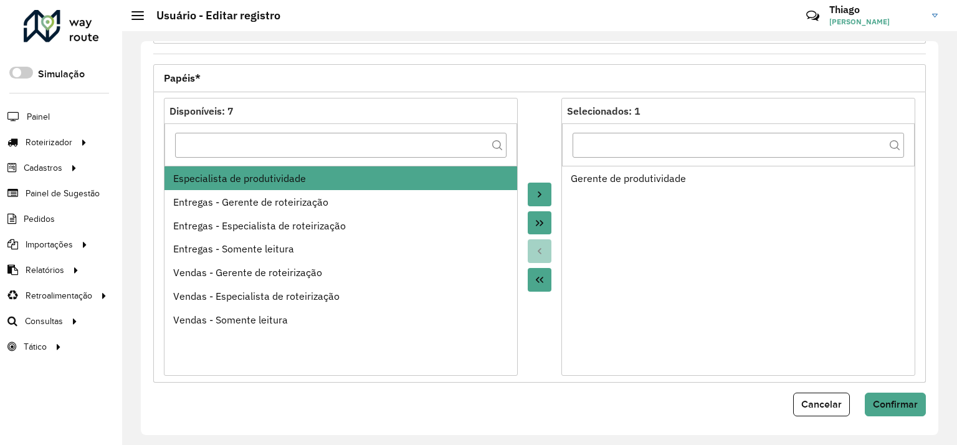
click at [536, 190] on icon "Move to Target" at bounding box center [540, 194] width 10 height 10
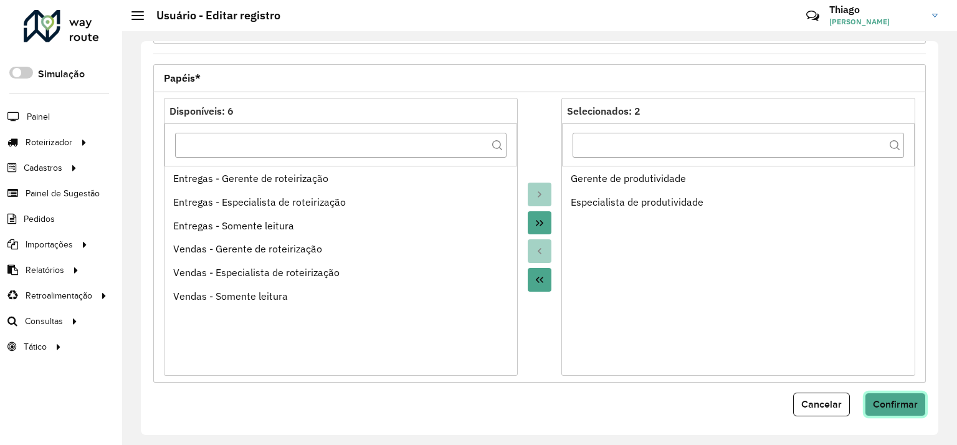
click at [897, 399] on span "Confirmar" at bounding box center [895, 404] width 45 height 11
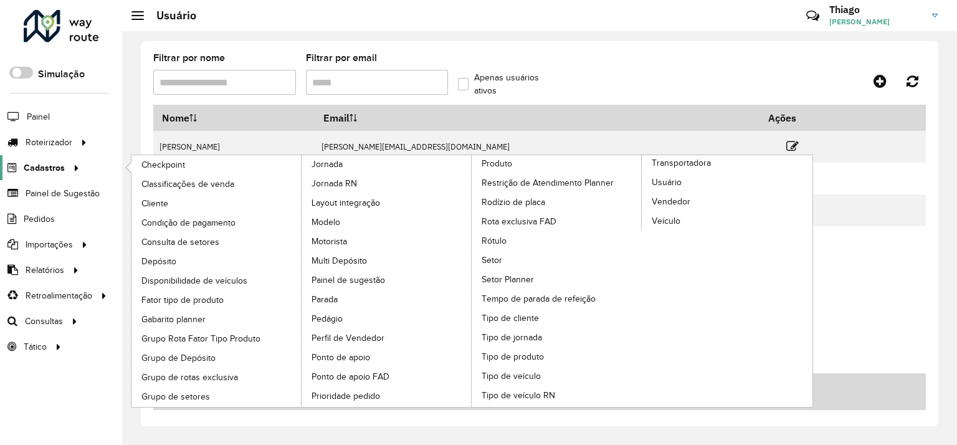
click at [65, 170] on div at bounding box center [74, 167] width 19 height 13
click at [187, 391] on span "Grupo de setores" at bounding box center [175, 396] width 69 height 13
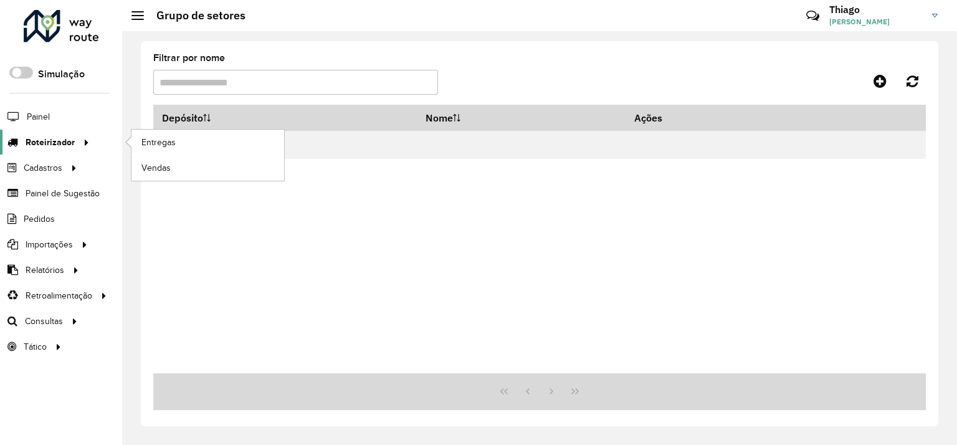
click at [56, 149] on link "Roteirizador" at bounding box center [46, 142] width 93 height 25
click at [143, 147] on span "Entregas" at bounding box center [159, 142] width 36 height 13
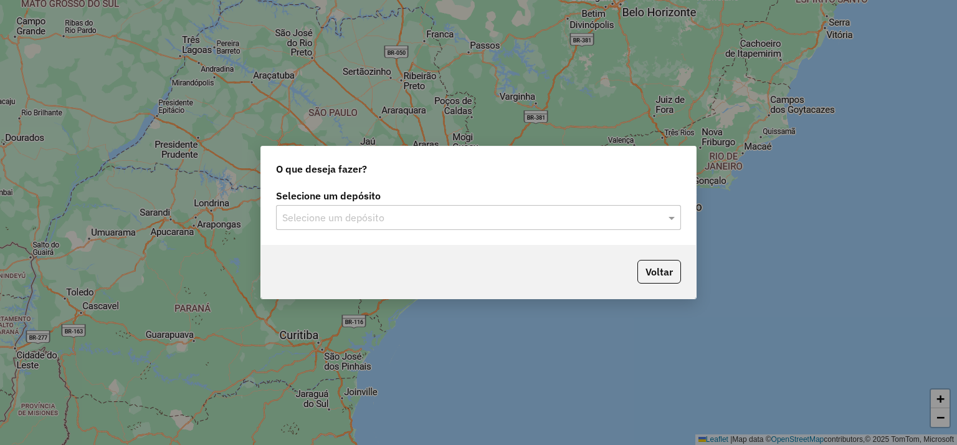
click at [555, 213] on input "text" at bounding box center [466, 218] width 368 height 15
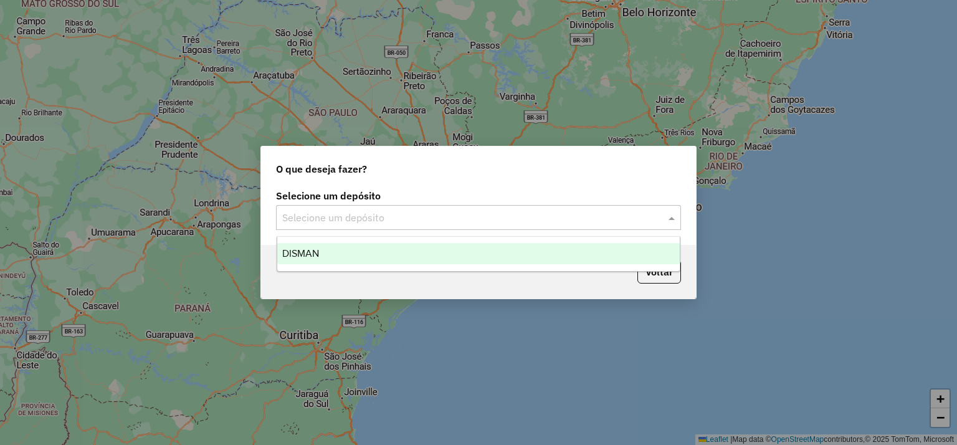
click at [374, 249] on div "DISMAN" at bounding box center [478, 253] width 403 height 21
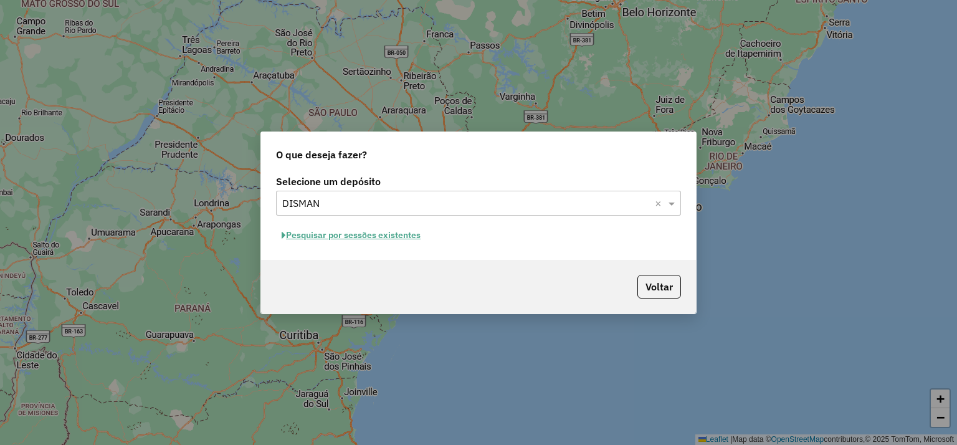
click at [346, 236] on button "Pesquisar por sessões existentes" at bounding box center [351, 235] width 150 height 19
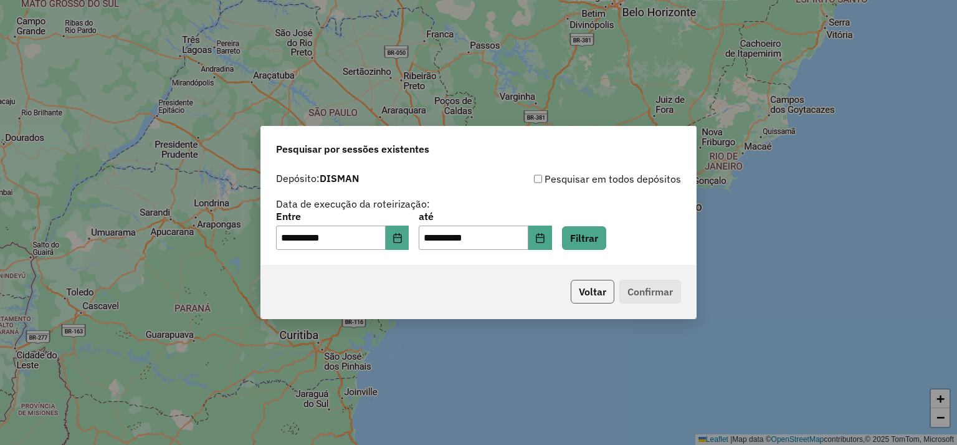
click at [591, 292] on button "Voltar" at bounding box center [593, 292] width 44 height 24
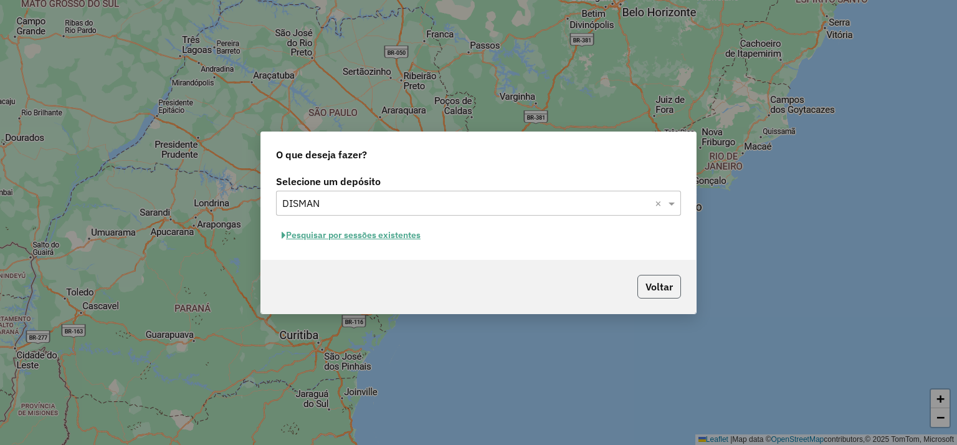
click at [659, 281] on button "Voltar" at bounding box center [660, 287] width 44 height 24
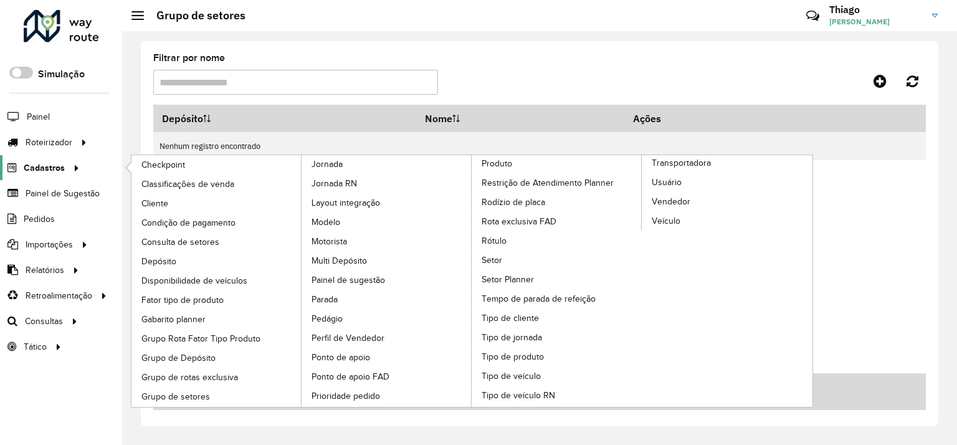
click at [40, 161] on span "Cadastros" at bounding box center [44, 167] width 41 height 13
click at [659, 178] on span "Usuário" at bounding box center [667, 182] width 31 height 13
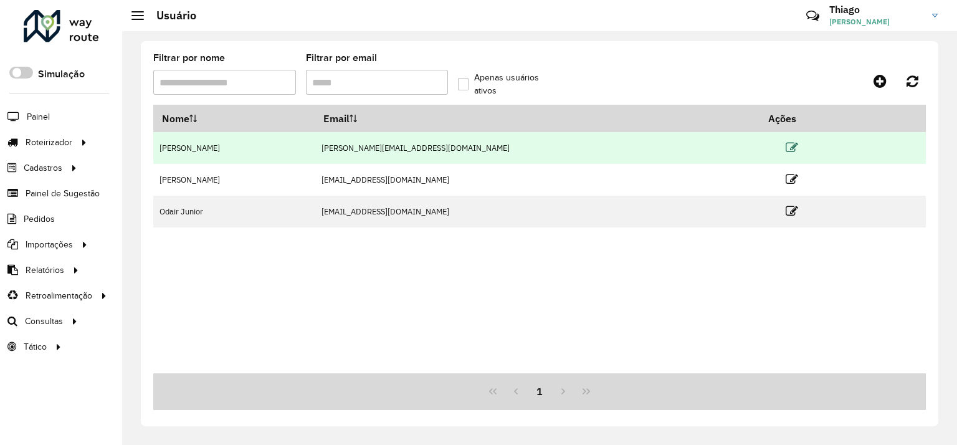
click at [786, 150] on icon at bounding box center [792, 147] width 12 height 12
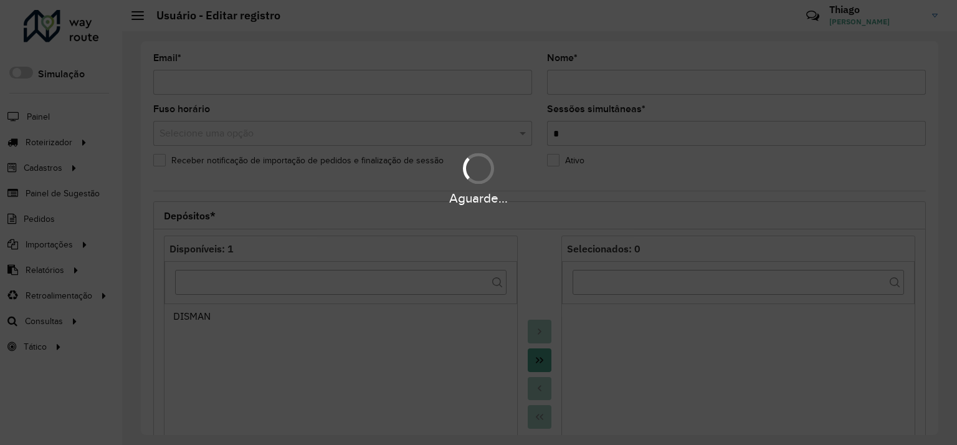
type input "**********"
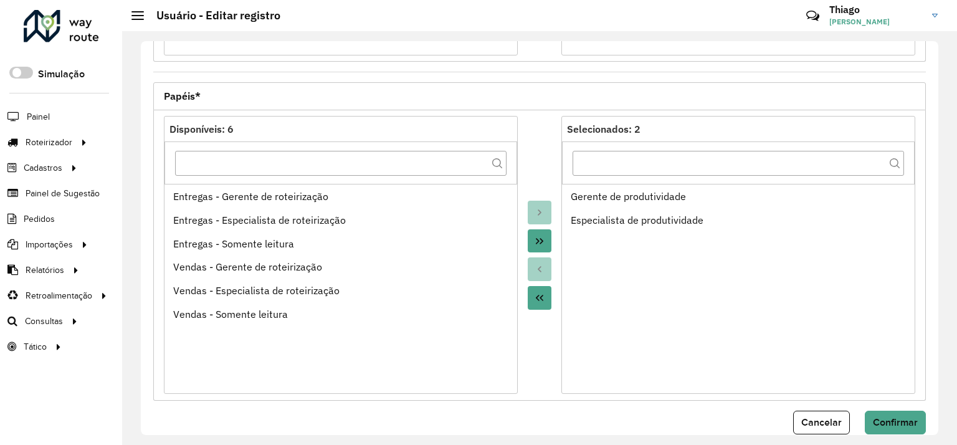
scroll to position [476, 0]
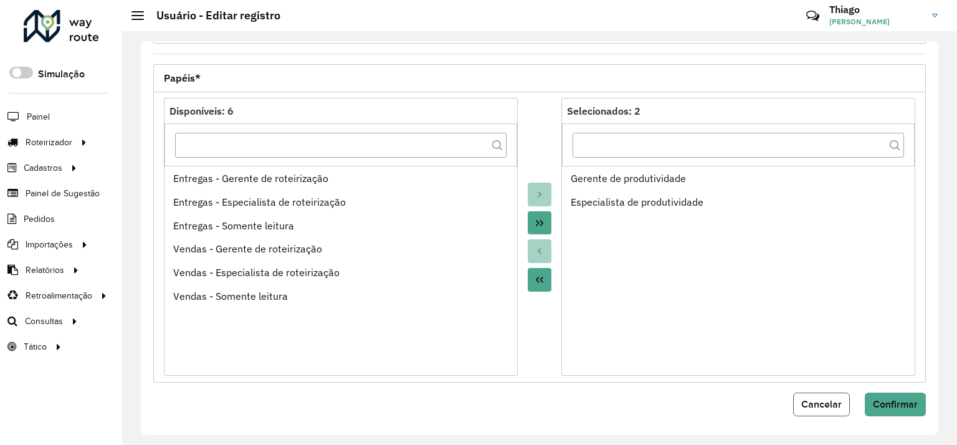
click at [814, 399] on span "Cancelar" at bounding box center [822, 404] width 41 height 11
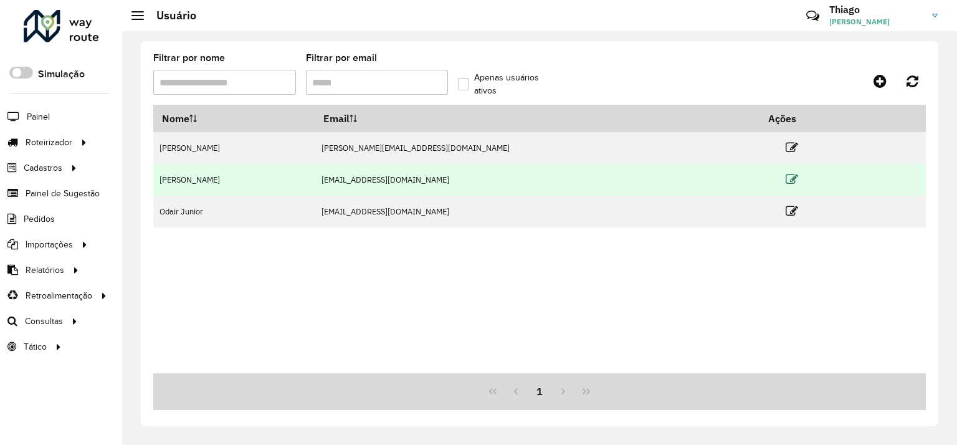
click at [786, 180] on icon at bounding box center [792, 179] width 12 height 12
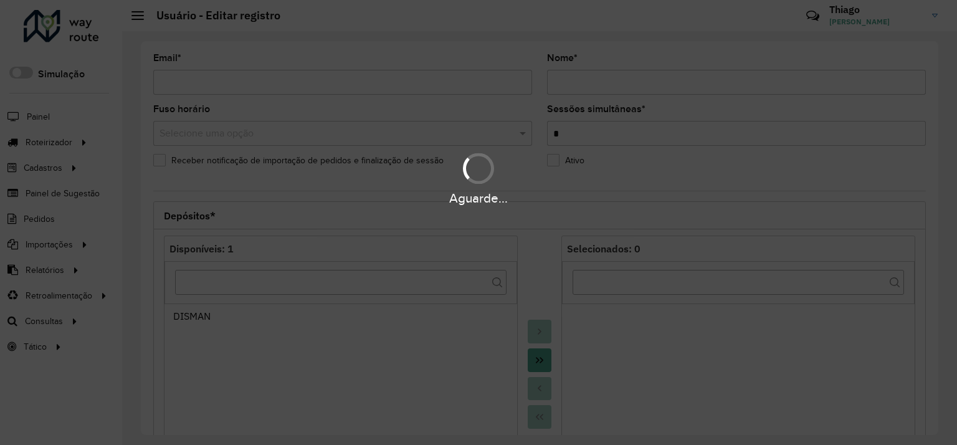
type input "**********"
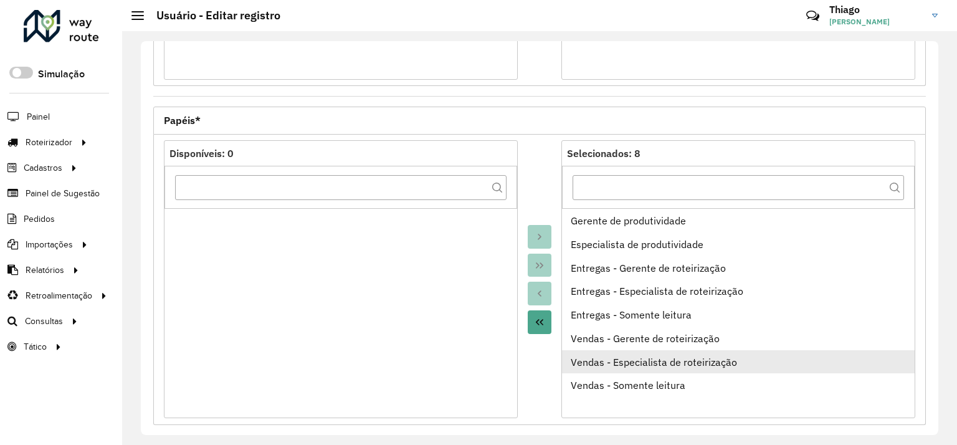
scroll to position [476, 0]
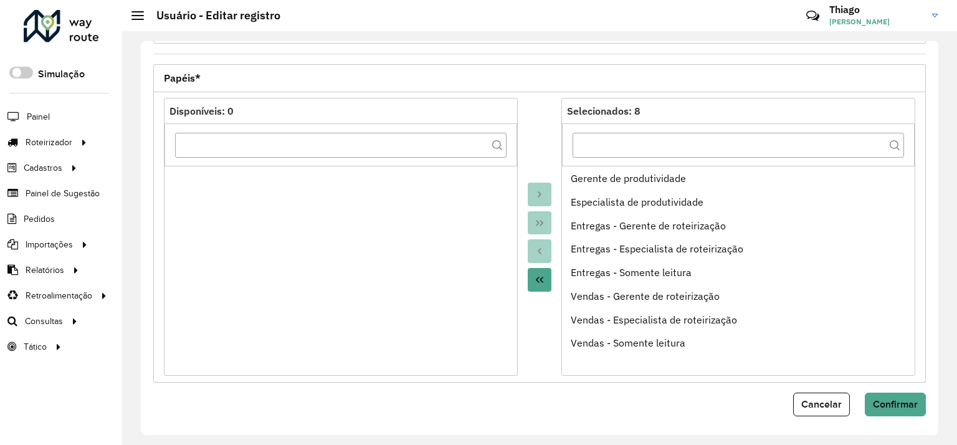
click at [835, 406] on span "Cancelar" at bounding box center [822, 404] width 41 height 11
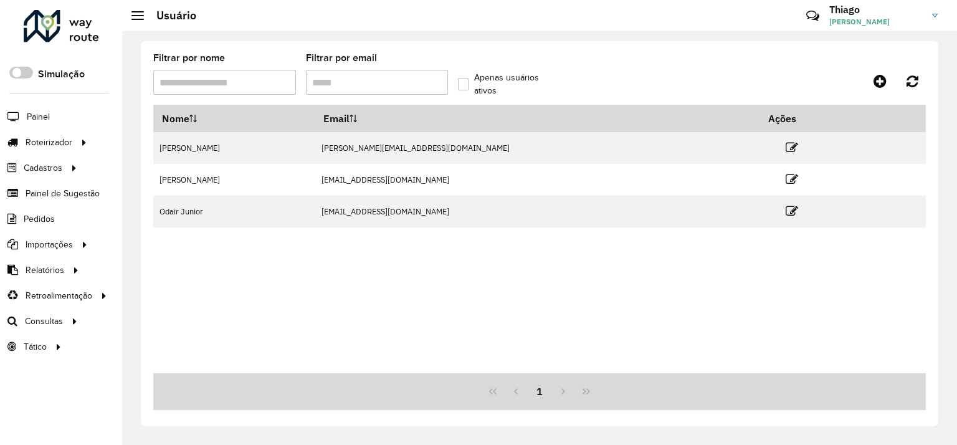
click at [681, 16] on div "Críticas? Dúvidas? Elogios? Sugestões? Entre em contato conosco!" at bounding box center [723, 21] width 130 height 34
